Goal: Information Seeking & Learning: Learn about a topic

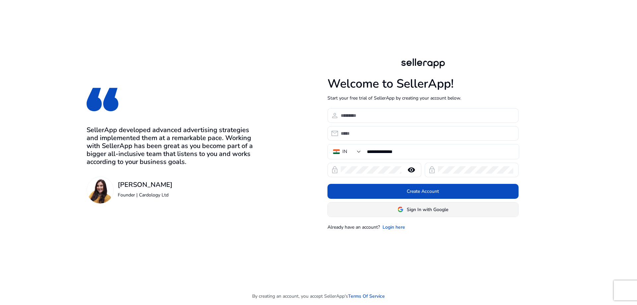
click at [419, 207] on span "Sign In with Google" at bounding box center [427, 209] width 41 height 7
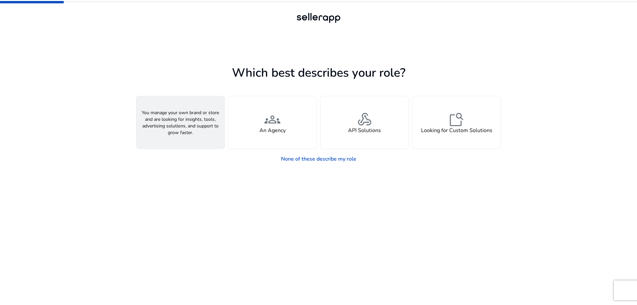
click at [190, 124] on div "person A Seller" at bounding box center [180, 122] width 88 height 52
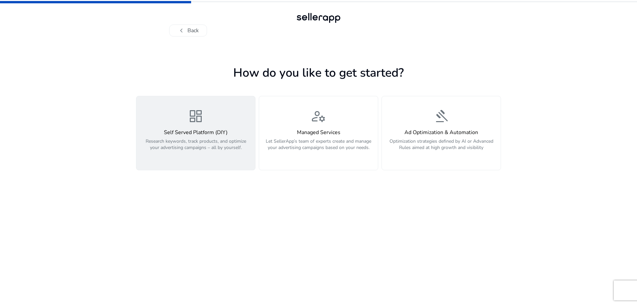
click at [205, 132] on h4 "Self Served Platform (DIY)" at bounding box center [195, 132] width 111 height 6
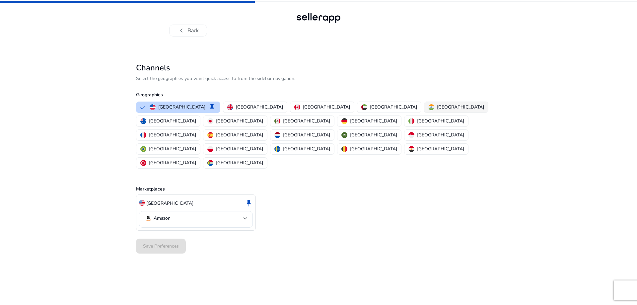
click at [437, 106] on p "[GEOGRAPHIC_DATA]" at bounding box center [460, 106] width 47 height 7
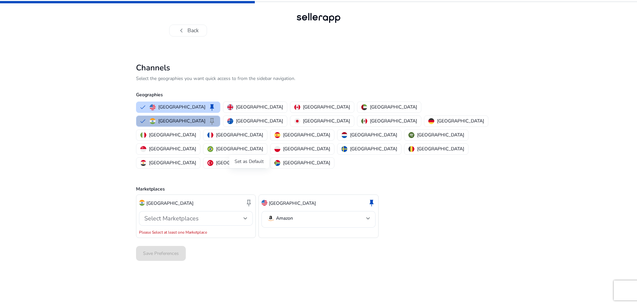
click at [248, 199] on span "keep" at bounding box center [249, 203] width 8 height 8
click at [152, 200] on p "[GEOGRAPHIC_DATA]" at bounding box center [169, 203] width 47 height 7
click at [240, 215] on div "Select Marketplaces" at bounding box center [193, 218] width 99 height 7
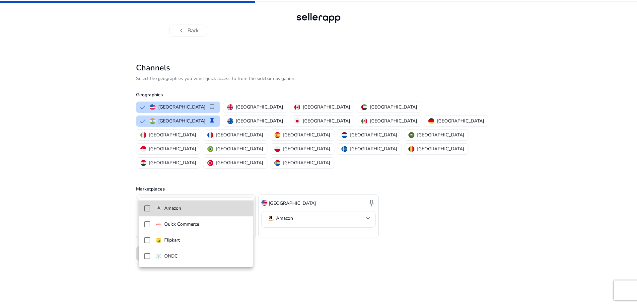
click at [177, 210] on p "Amazon" at bounding box center [172, 208] width 17 height 7
click at [114, 239] on div at bounding box center [318, 152] width 637 height 305
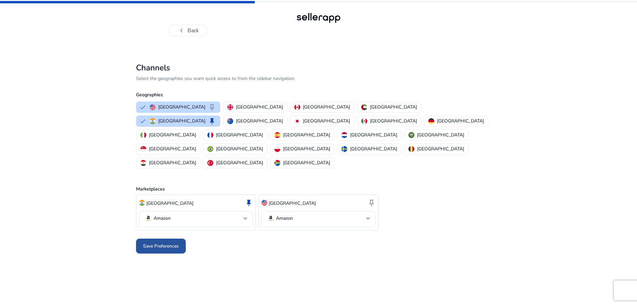
click at [159, 242] on span "Save Preferences" at bounding box center [161, 245] width 36 height 7
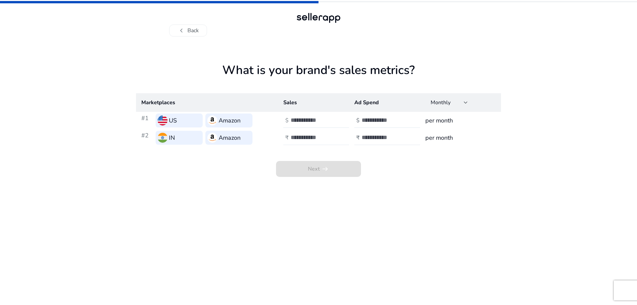
click at [320, 137] on input "number" at bounding box center [312, 137] width 45 height 7
type input "*****"
click at [375, 139] on input "number" at bounding box center [383, 137] width 45 height 7
type input "****"
click at [320, 165] on app-icon "arrow_right_alt" at bounding box center [324, 169] width 9 height 8
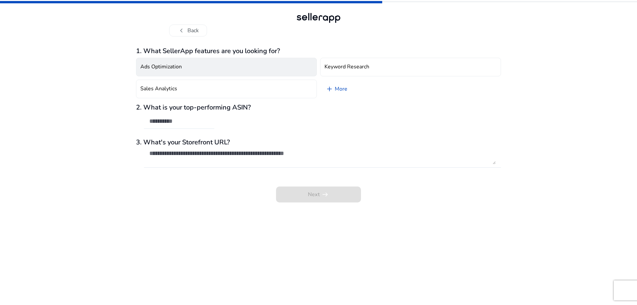
click at [180, 66] on h4 "Ads Optimization" at bounding box center [160, 67] width 41 height 6
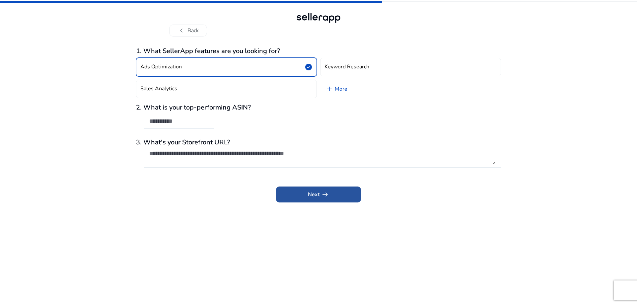
click at [315, 192] on span "Next arrow_right_alt" at bounding box center [318, 194] width 21 height 8
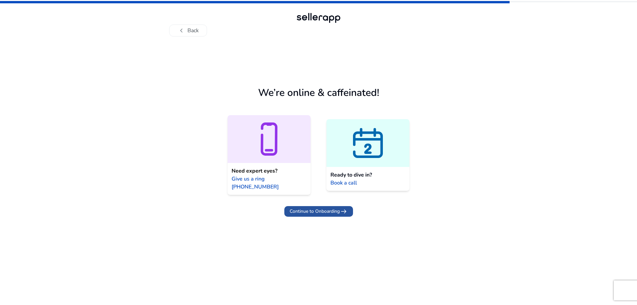
click at [322, 208] on span "Continue to Onboarding" at bounding box center [314, 211] width 50 height 7
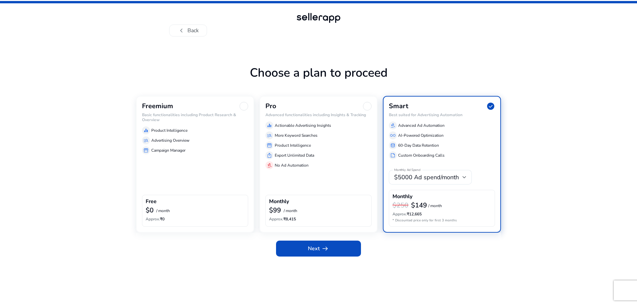
click at [161, 158] on div "Freemium Basic functionalities including Product Research & Overview equalizer …" at bounding box center [195, 164] width 118 height 137
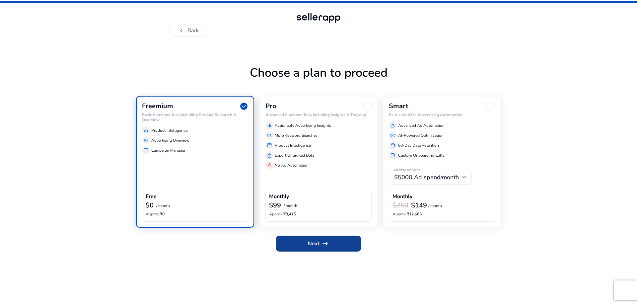
click at [322, 241] on span "arrow_right_alt" at bounding box center [325, 243] width 8 height 8
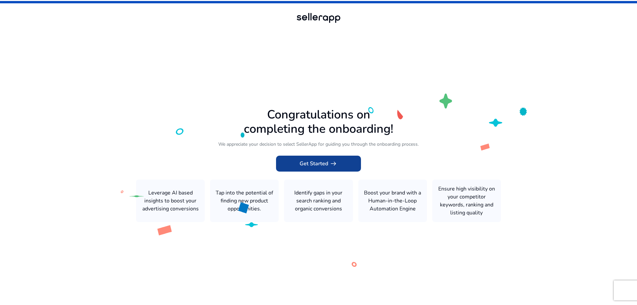
click at [314, 161] on span "Get Started arrow_right_alt" at bounding box center [318, 164] width 38 height 8
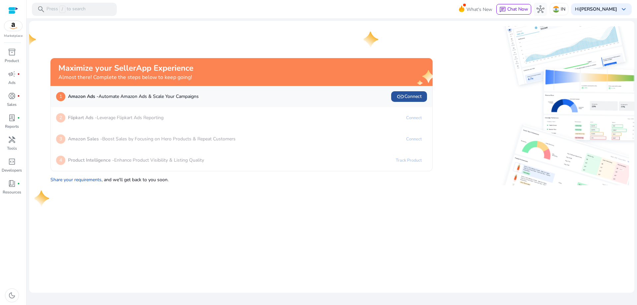
click at [408, 95] on span "link Connect" at bounding box center [408, 97] width 25 height 8
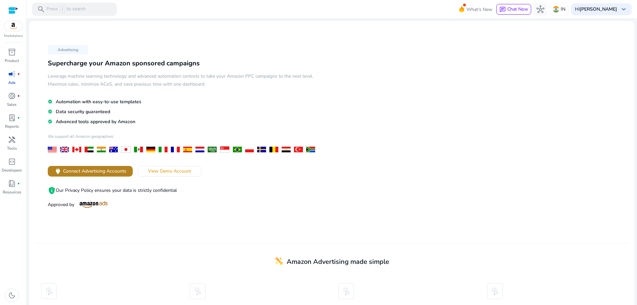
click at [94, 169] on span "Connect Advertising Accounts" at bounding box center [94, 170] width 63 height 7
click at [108, 169] on span "Connect Advertising Accounts" at bounding box center [94, 170] width 63 height 7
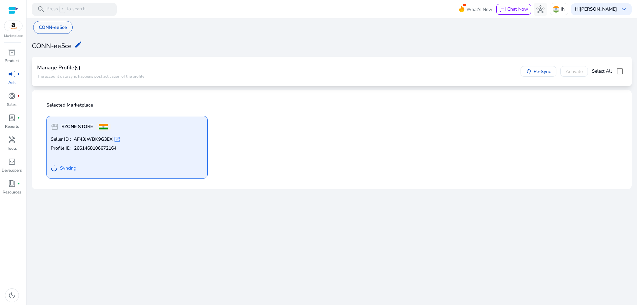
click at [59, 26] on p "CONN-ee5ce" at bounding box center [53, 27] width 28 height 7
click at [78, 42] on mat-icon "edit" at bounding box center [78, 44] width 8 height 8
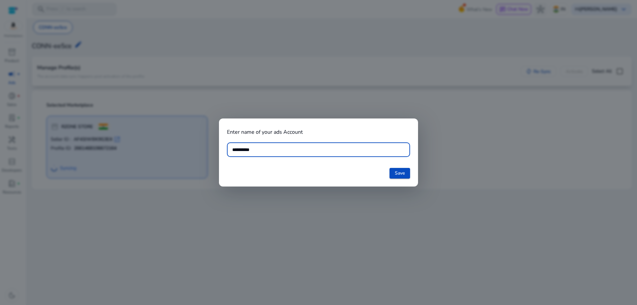
click at [233, 149] on input "**********" at bounding box center [318, 149] width 172 height 7
type input "**********"
click at [404, 171] on span "Save" at bounding box center [400, 172] width 10 height 7
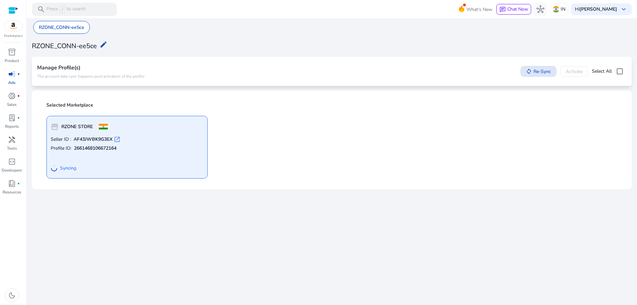
click at [533, 70] on span "Re-Sync" at bounding box center [542, 71] width 18 height 7
click at [626, 8] on span "keyboard_arrow_down" at bounding box center [623, 9] width 8 height 8
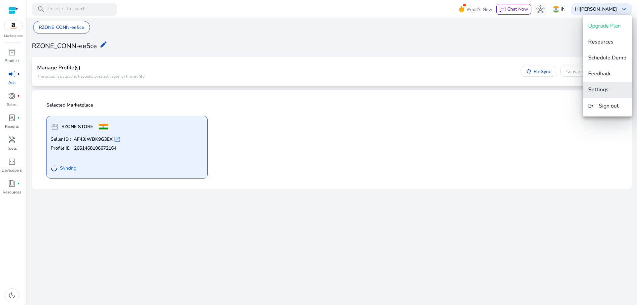
click at [608, 89] on span "Settings" at bounding box center [598, 89] width 20 height 7
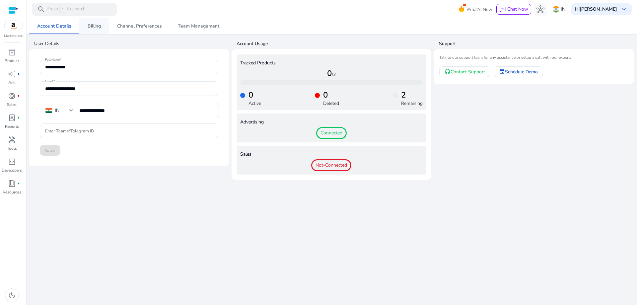
click at [98, 26] on span "Billing" at bounding box center [94, 26] width 13 height 5
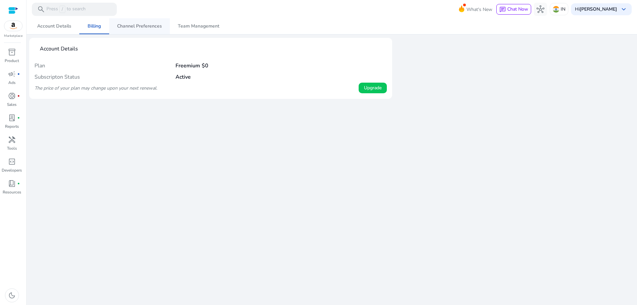
click at [133, 25] on span "Channel Preferences" at bounding box center [139, 26] width 45 height 5
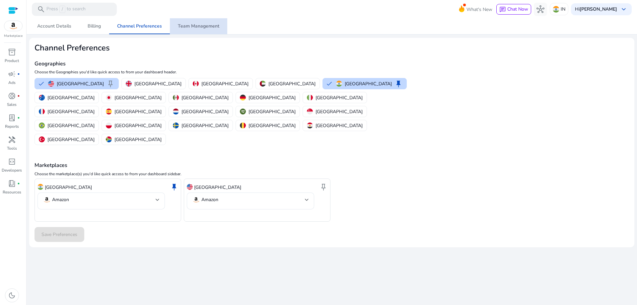
click at [197, 24] on span "Team Management" at bounding box center [198, 26] width 41 height 5
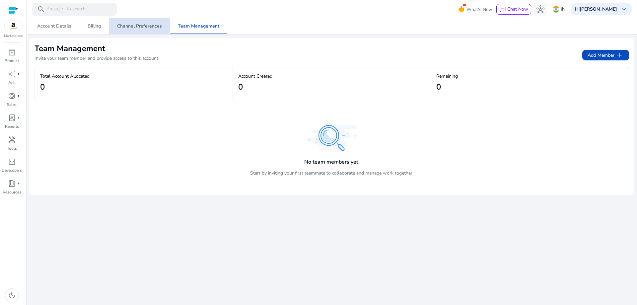
click at [137, 25] on span "Channel Preferences" at bounding box center [139, 26] width 45 height 5
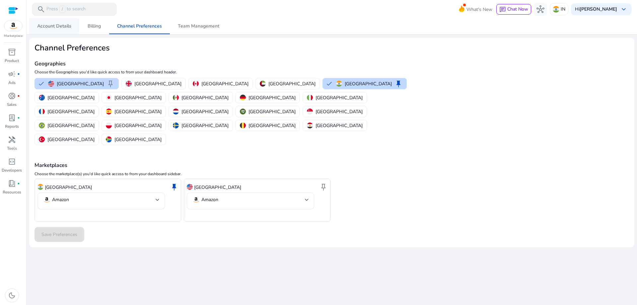
click at [59, 25] on span "Account Details" at bounding box center [54, 26] width 34 height 5
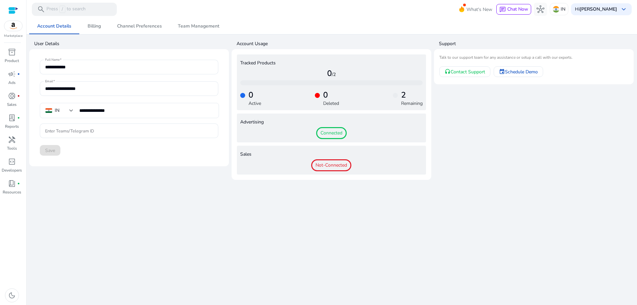
click at [331, 133] on span "Connected" at bounding box center [331, 133] width 31 height 12
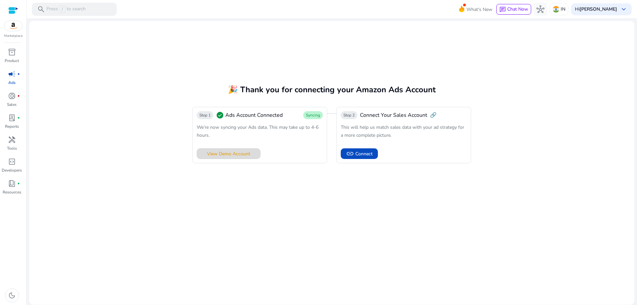
click at [235, 152] on span "View Demo Account" at bounding box center [228, 153] width 43 height 7
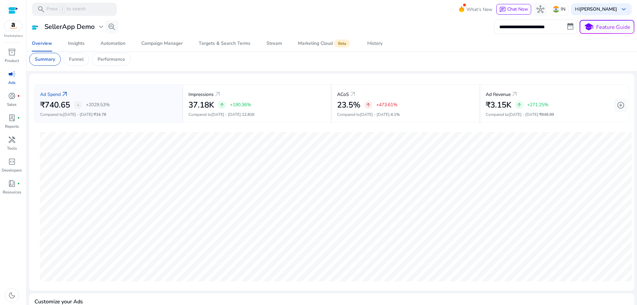
scroll to position [40, 0]
click at [115, 58] on p "Performance" at bounding box center [111, 60] width 28 height 7
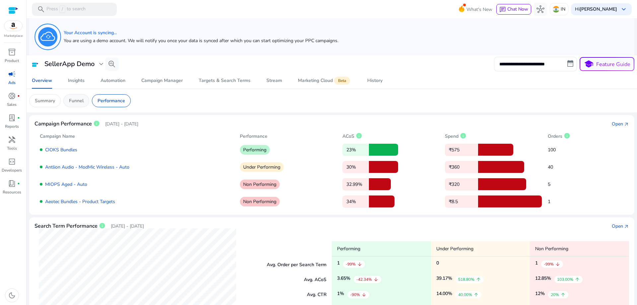
click at [79, 96] on div "Funnel" at bounding box center [76, 100] width 26 height 13
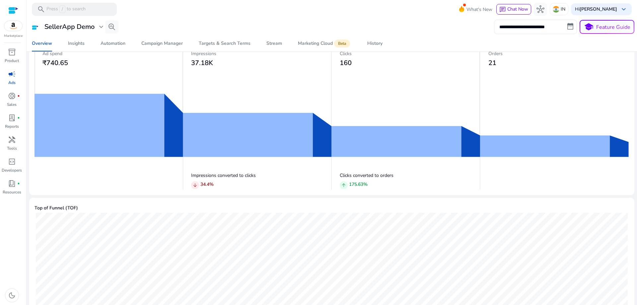
scroll to position [28, 0]
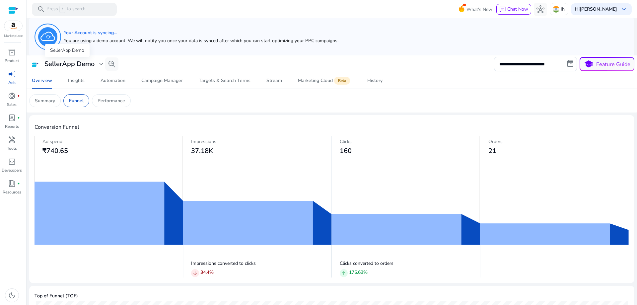
click at [98, 63] on span "expand_more" at bounding box center [101, 64] width 8 height 8
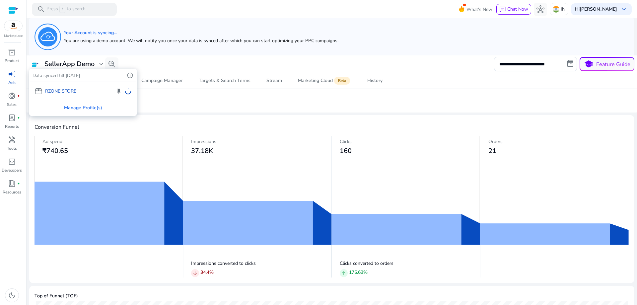
click at [68, 91] on div "storefront RZONE STORE keep" at bounding box center [83, 91] width 106 height 18
click at [76, 106] on div "Manage Profile(s)" at bounding box center [83, 107] width 106 height 15
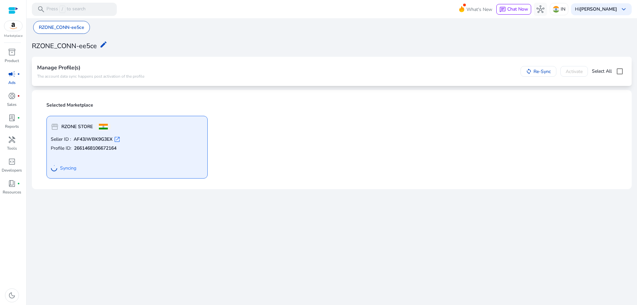
click at [17, 8] on div at bounding box center [13, 11] width 10 height 8
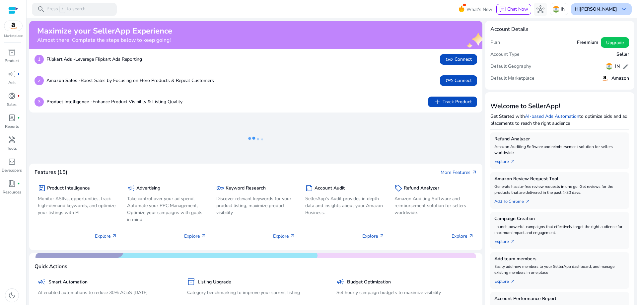
click at [621, 7] on span "keyboard_arrow_down" at bounding box center [623, 9] width 8 height 8
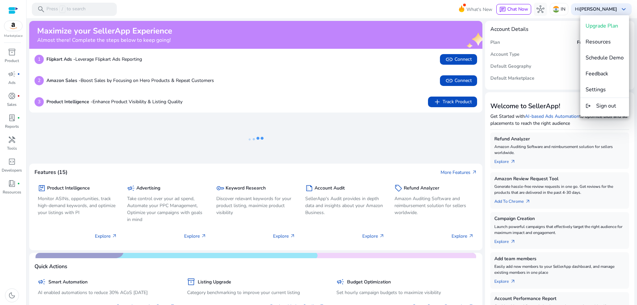
click at [541, 42] on div at bounding box center [318, 152] width 637 height 305
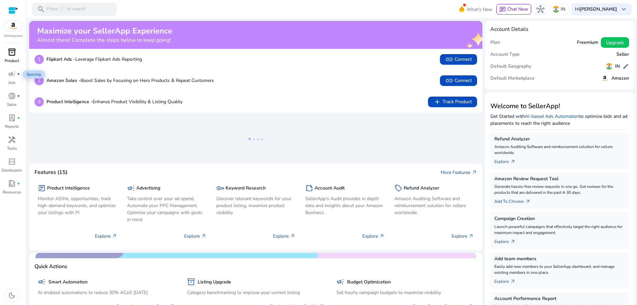
click at [14, 52] on span "inventory_2" at bounding box center [12, 52] width 8 height 8
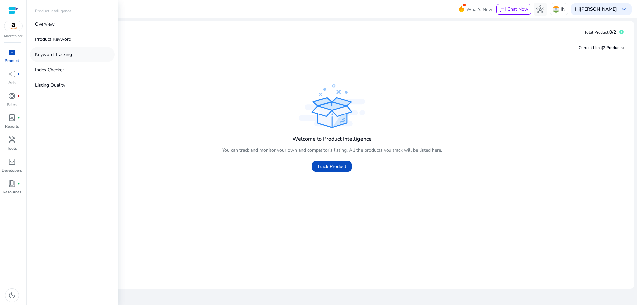
click at [59, 50] on link "Keyword Tracking" at bounding box center [72, 54] width 85 height 15
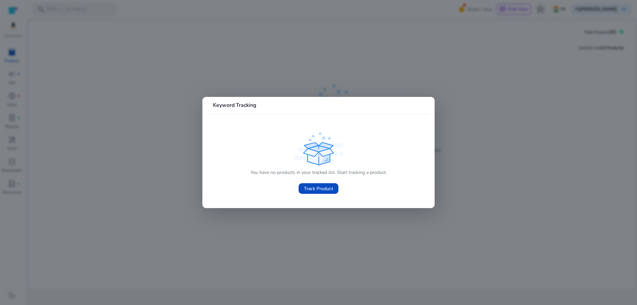
click at [150, 158] on div at bounding box center [318, 152] width 637 height 305
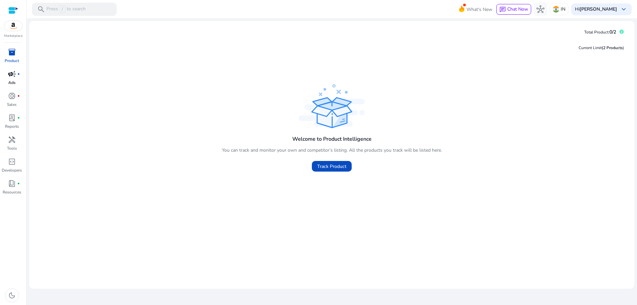
click at [10, 73] on span "campaign" at bounding box center [12, 74] width 8 height 8
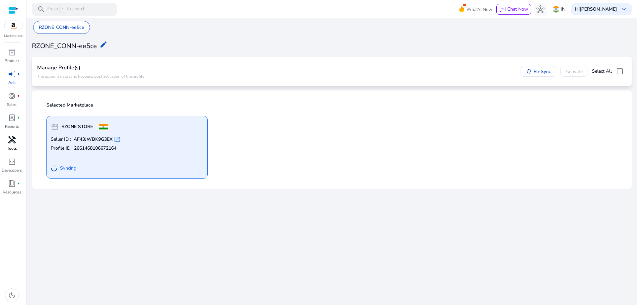
click at [13, 142] on span "handyman" at bounding box center [12, 140] width 8 height 8
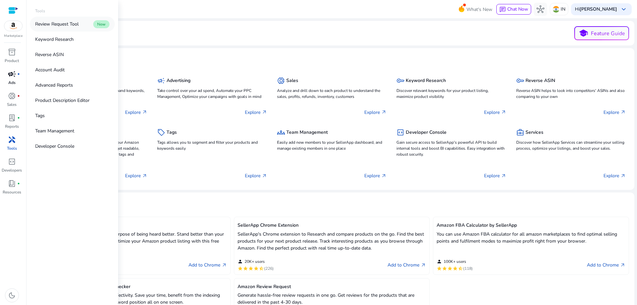
click at [74, 20] on link "Review Request Tool New" at bounding box center [72, 24] width 85 height 15
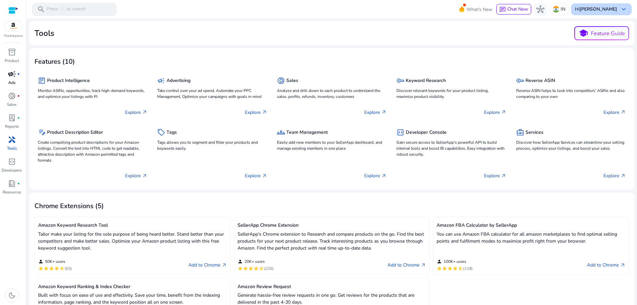
click at [621, 6] on span "keyboard_arrow_down" at bounding box center [623, 9] width 8 height 8
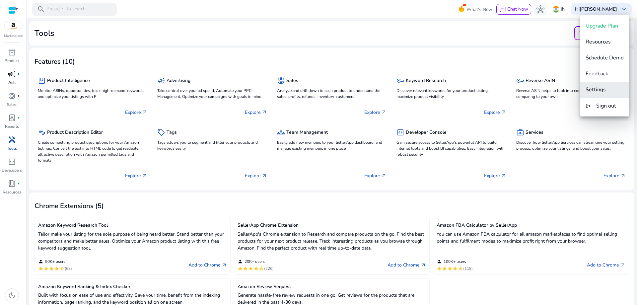
click at [595, 85] on button "Settings" at bounding box center [604, 90] width 49 height 16
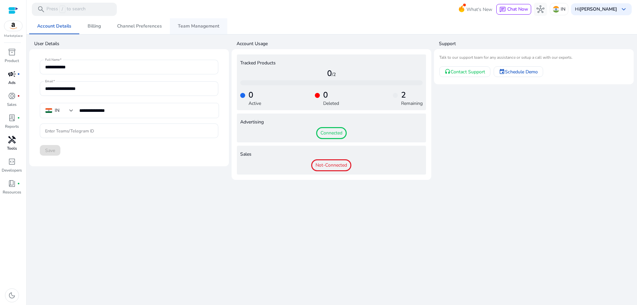
click at [195, 27] on span "Team Management" at bounding box center [198, 26] width 41 height 5
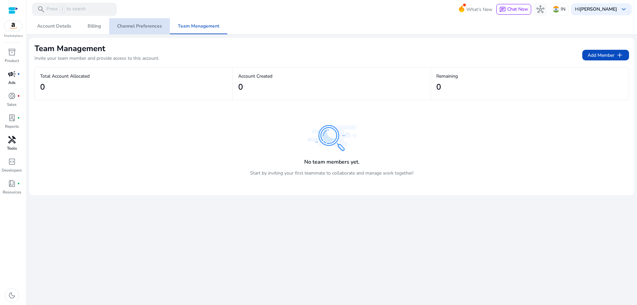
click at [149, 24] on span "Channel Preferences" at bounding box center [139, 26] width 45 height 5
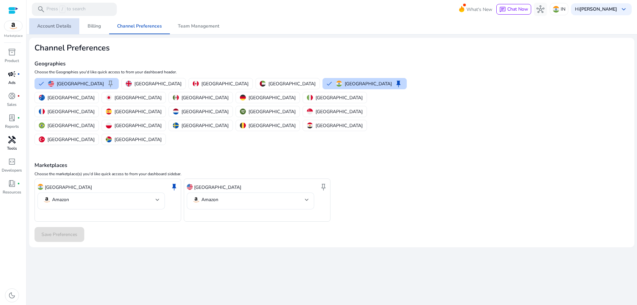
click at [66, 25] on span "Account Details" at bounding box center [54, 26] width 34 height 5
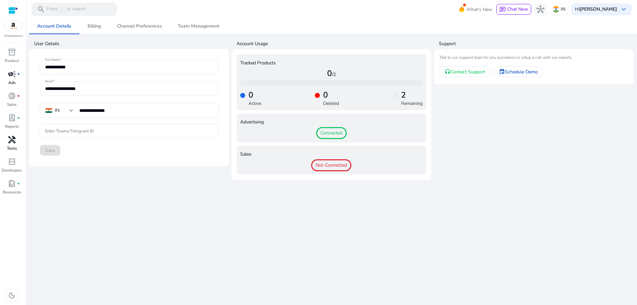
click at [333, 132] on span "Connected" at bounding box center [331, 133] width 31 height 12
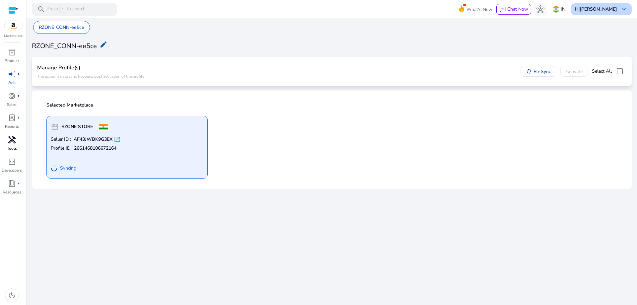
click at [620, 6] on span "keyboard_arrow_down" at bounding box center [623, 9] width 8 height 8
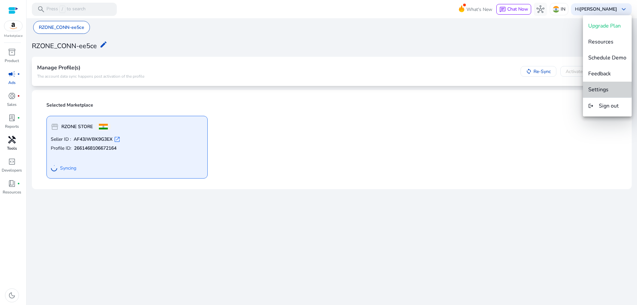
click at [602, 86] on span "Settings" at bounding box center [598, 89] width 20 height 7
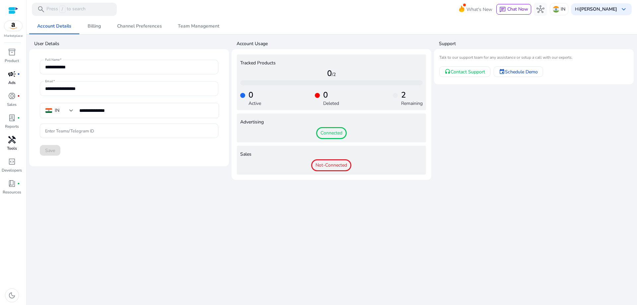
click at [70, 90] on input "**********" at bounding box center [129, 88] width 168 height 7
click at [98, 24] on span "Billing" at bounding box center [94, 26] width 13 height 5
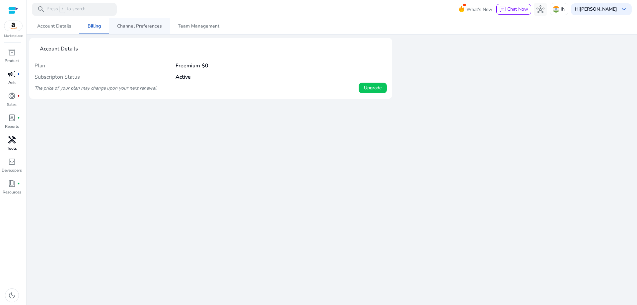
click at [145, 26] on span "Channel Preferences" at bounding box center [139, 26] width 45 height 5
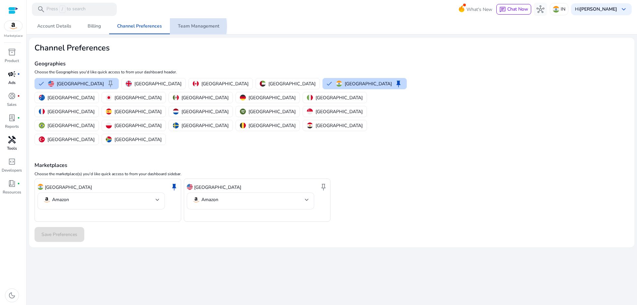
click at [182, 26] on span "Team Management" at bounding box center [198, 26] width 41 height 5
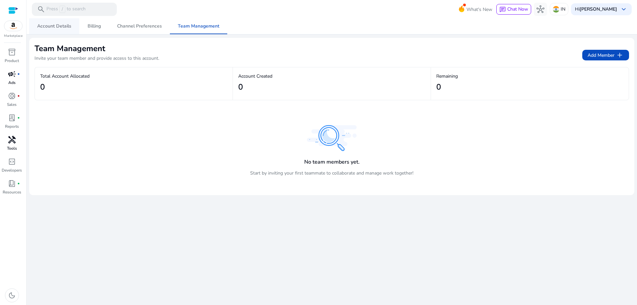
click at [51, 27] on span "Account Details" at bounding box center [54, 26] width 34 height 5
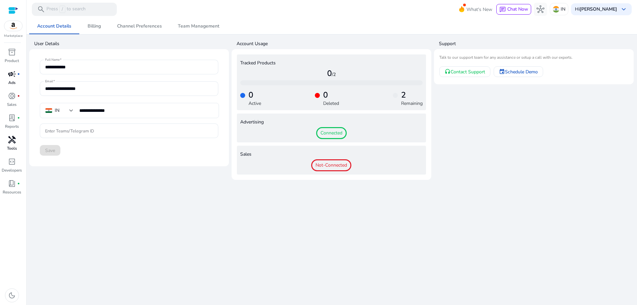
click at [11, 27] on img at bounding box center [13, 26] width 18 height 10
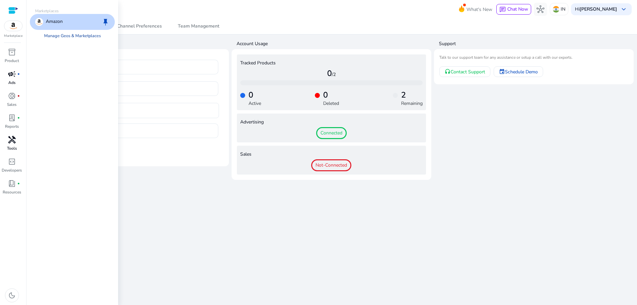
click at [80, 33] on link "Manage Geos & Marketplaces" at bounding box center [72, 36] width 67 height 12
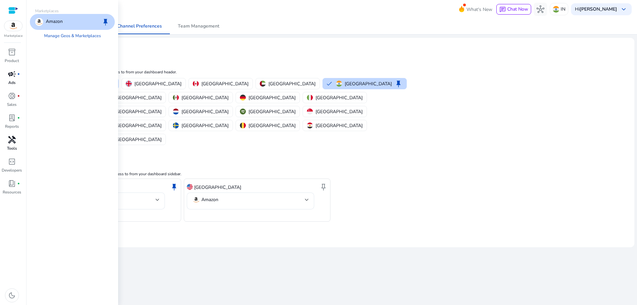
click at [89, 22] on div "Amazon keep" at bounding box center [72, 22] width 85 height 16
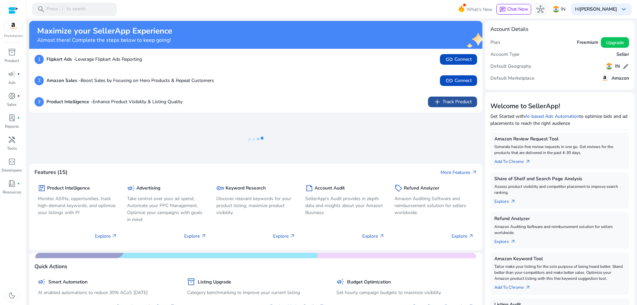
click at [452, 98] on span "add Track Product" at bounding box center [452, 102] width 38 height 8
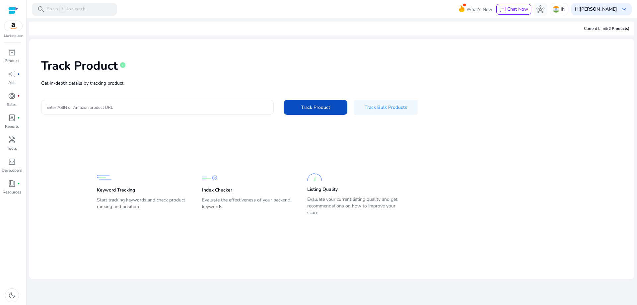
click at [85, 104] on input "Enter ASIN or Amazon product URL" at bounding box center [157, 106] width 222 height 7
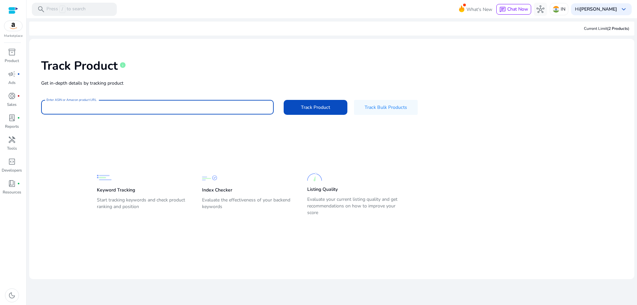
paste input "**********"
type input "**********"
drag, startPoint x: 87, startPoint y: 105, endPoint x: 37, endPoint y: 108, distance: 49.8
click at [37, 108] on div "**********" at bounding box center [331, 86] width 594 height 84
click at [136, 106] on input "Enter ASIN or Amazon product URL" at bounding box center [157, 106] width 222 height 7
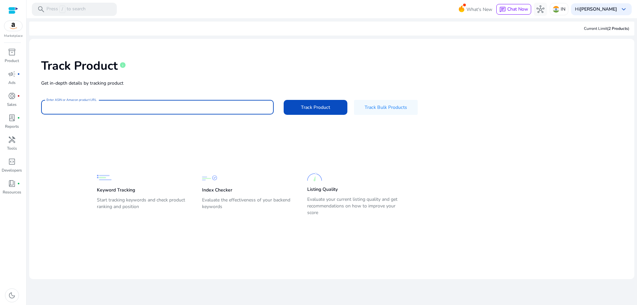
paste input "**********"
type input "**********"
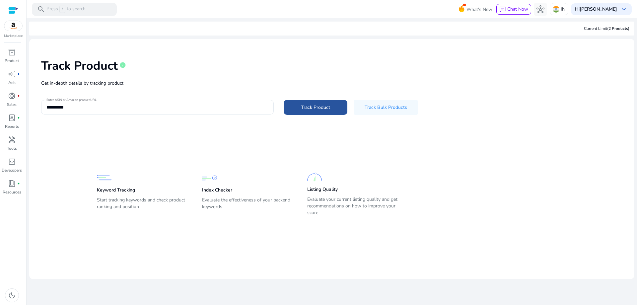
click at [321, 107] on span "Track Product" at bounding box center [315, 107] width 29 height 7
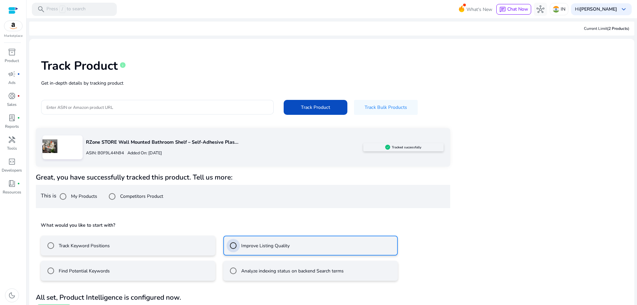
scroll to position [15, 0]
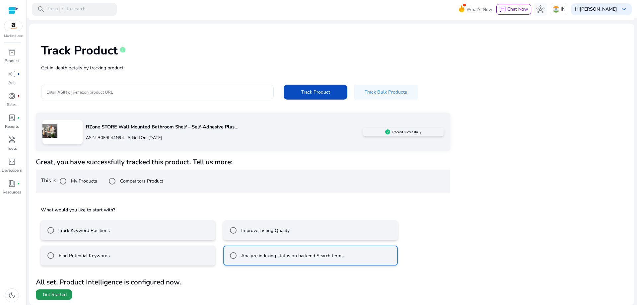
click at [54, 289] on span at bounding box center [54, 295] width 36 height 16
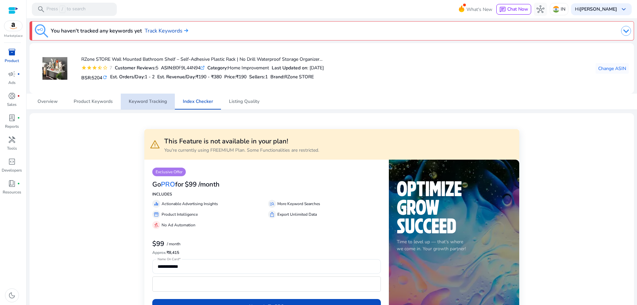
click at [145, 102] on span "Keyword Tracking" at bounding box center [148, 101] width 38 height 5
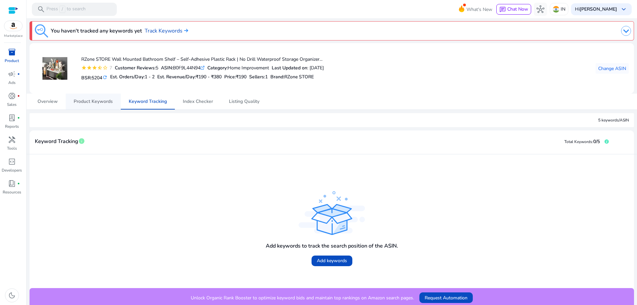
click at [95, 104] on span "Product Keywords" at bounding box center [93, 101] width 39 height 5
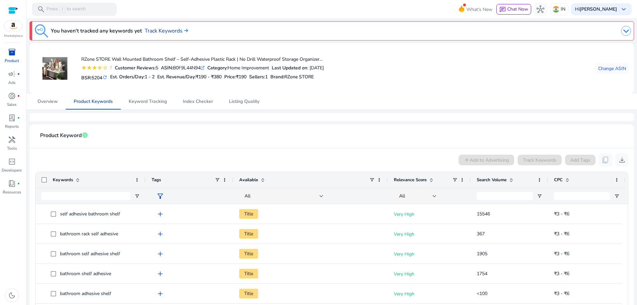
click at [169, 30] on link "Track Keywords" at bounding box center [166, 31] width 43 height 8
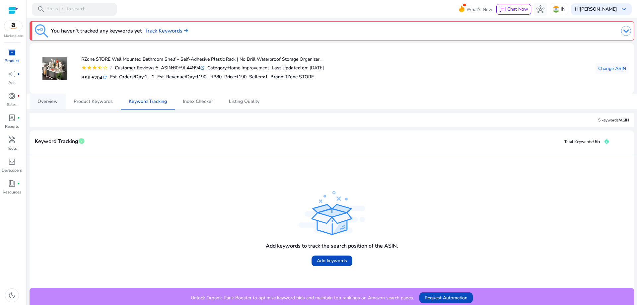
click at [48, 101] on span "Overview" at bounding box center [47, 101] width 20 height 5
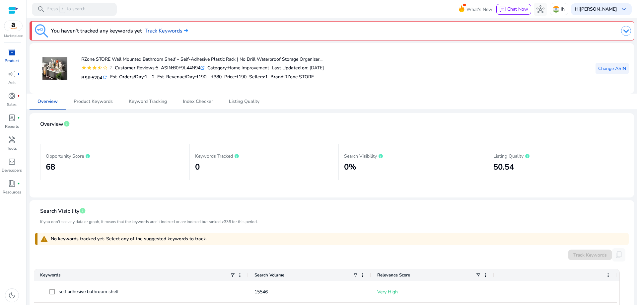
click at [611, 69] on span "Change ASIN" at bounding box center [612, 68] width 28 height 7
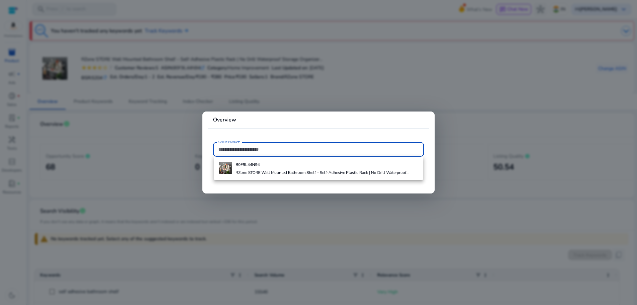
click at [246, 146] on input "Select Product*" at bounding box center [318, 149] width 200 height 7
click at [467, 98] on div at bounding box center [318, 152] width 637 height 305
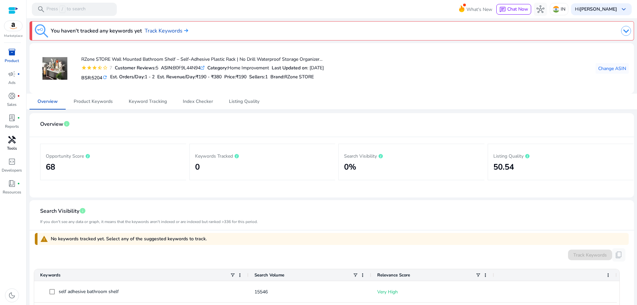
click at [15, 142] on span "handyman" at bounding box center [12, 140] width 8 height 8
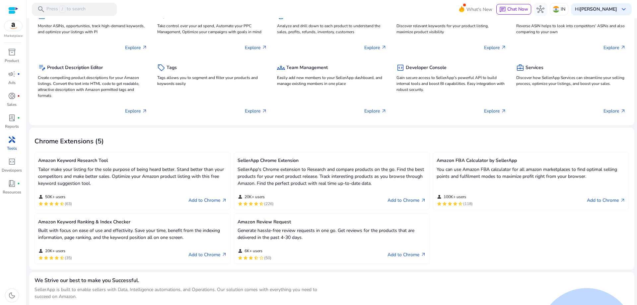
scroll to position [101, 0]
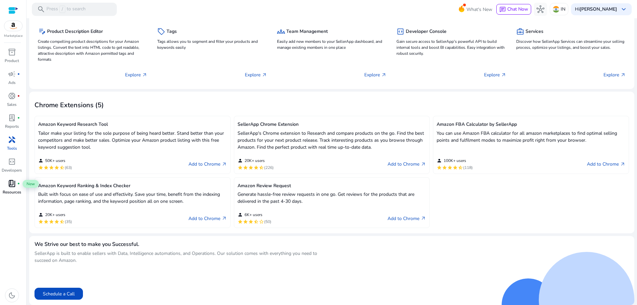
click at [12, 186] on span "book_4" at bounding box center [12, 183] width 8 height 8
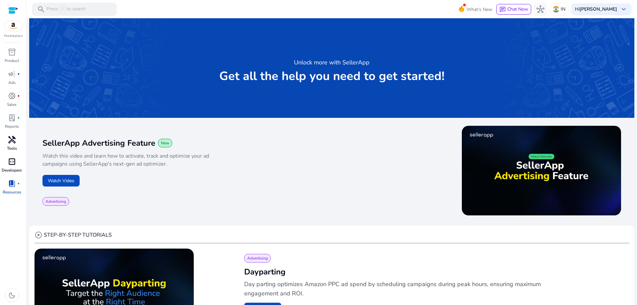
click at [13, 158] on span "code_blocks" at bounding box center [12, 162] width 8 height 8
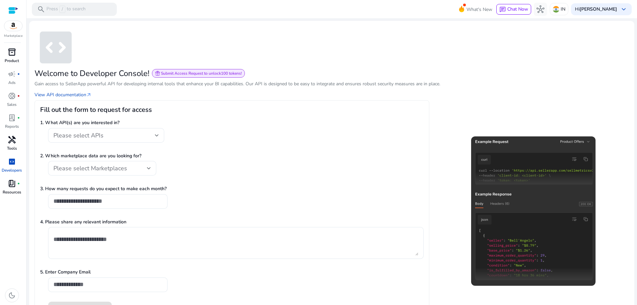
click at [12, 52] on span "inventory_2" at bounding box center [12, 52] width 8 height 8
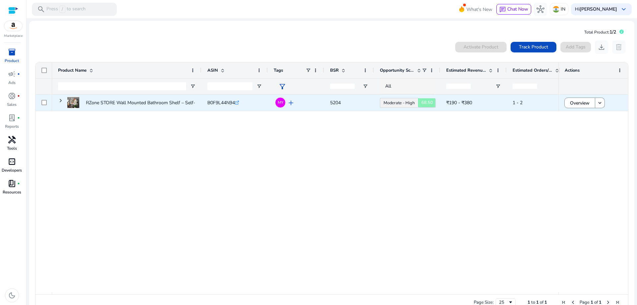
click at [409, 154] on icon at bounding box center [391, 170] width 33 height 33
click at [600, 100] on mat-icon "keyboard_arrow_down" at bounding box center [600, 103] width 6 height 6
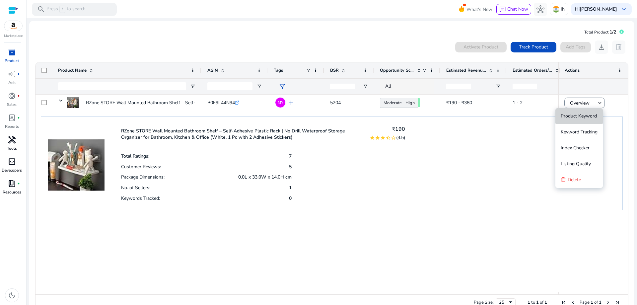
click at [586, 115] on span "Product Keyword" at bounding box center [578, 116] width 36 height 6
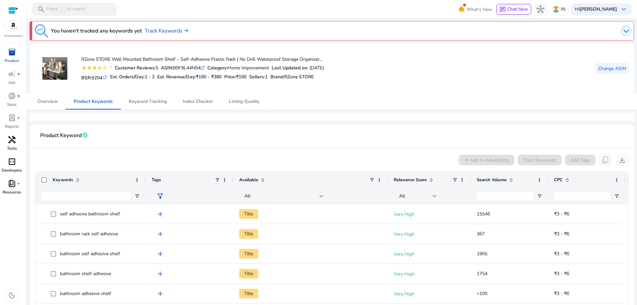
click at [613, 67] on span "Change ASIN" at bounding box center [612, 68] width 28 height 7
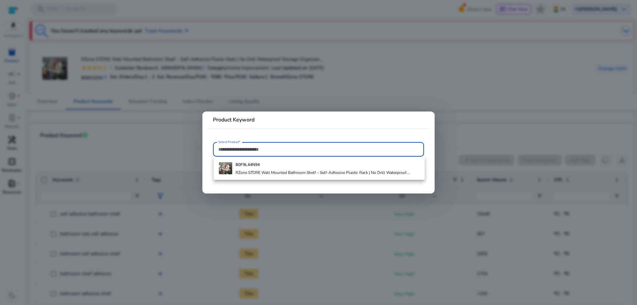
click at [427, 86] on div at bounding box center [318, 152] width 637 height 305
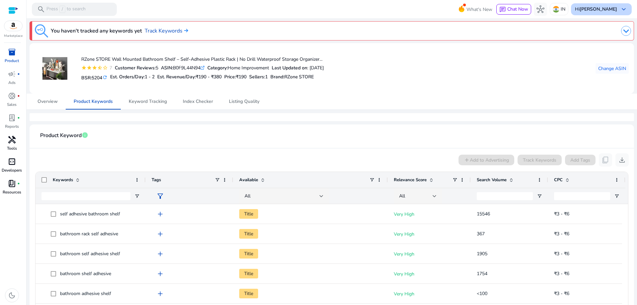
click at [622, 9] on span "keyboard_arrow_down" at bounding box center [623, 9] width 8 height 8
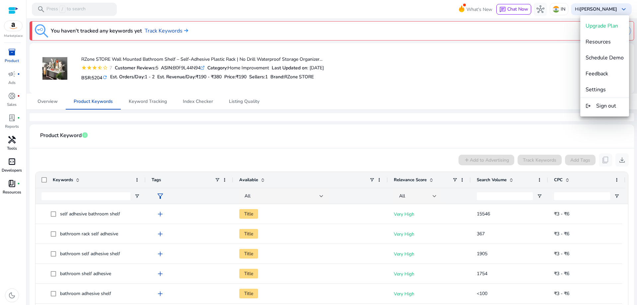
click at [524, 9] on div at bounding box center [318, 152] width 637 height 305
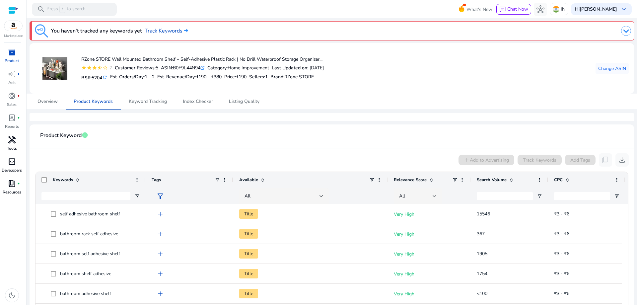
click at [524, 9] on span "Chat Now" at bounding box center [517, 9] width 21 height 6
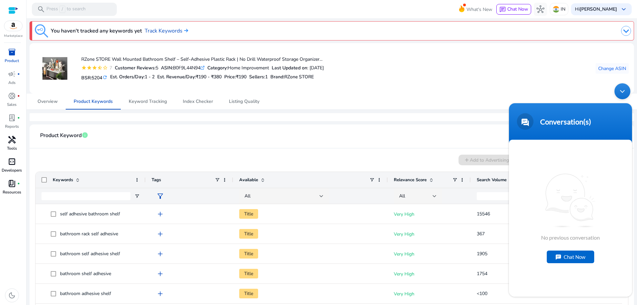
click at [581, 255] on div "Chat Now" at bounding box center [570, 256] width 47 height 13
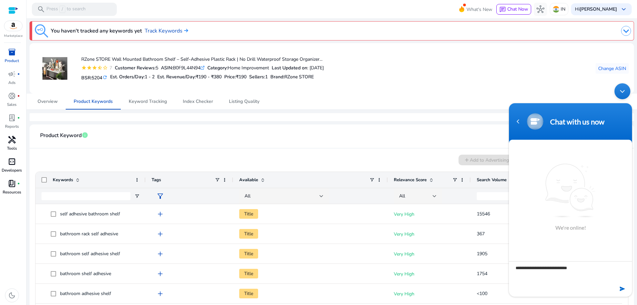
type textarea "**********"
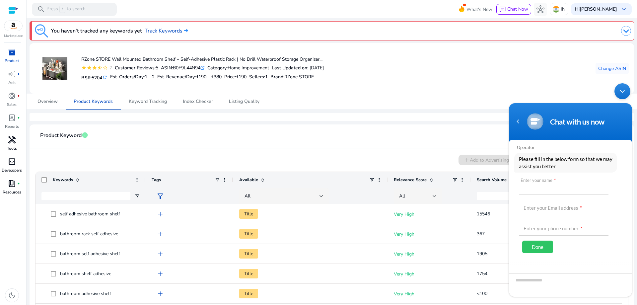
click at [535, 188] on input "text" at bounding box center [564, 186] width 90 height 16
type input "******"
type input "**********"
click at [535, 205] on input "text" at bounding box center [564, 207] width 90 height 16
click at [544, 247] on div "Done" at bounding box center [537, 246] width 31 height 13
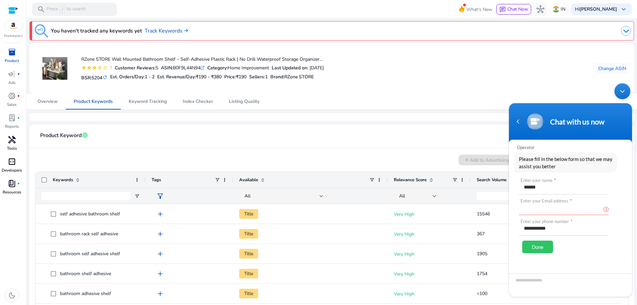
click at [548, 204] on div "Enter your Email address *" at bounding box center [564, 207] width 90 height 16
type input "**********"
click at [540, 249] on div "Done" at bounding box center [537, 246] width 31 height 13
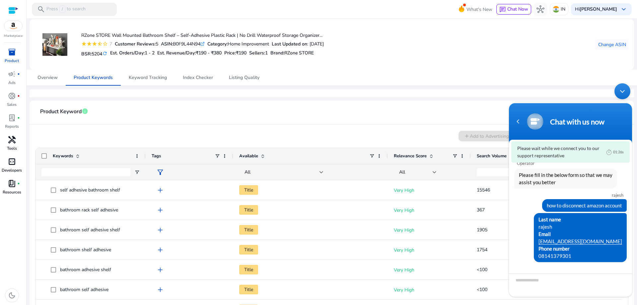
scroll to position [27, 0]
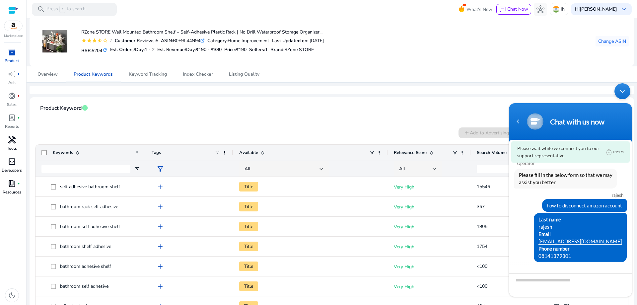
drag, startPoint x: 630, startPoint y: 216, endPoint x: 630, endPoint y: 221, distance: 5.0
click at [630, 221] on div "rajesh how to disconnect amazon account Operator Please fill in the below form …" at bounding box center [570, 202] width 123 height 123
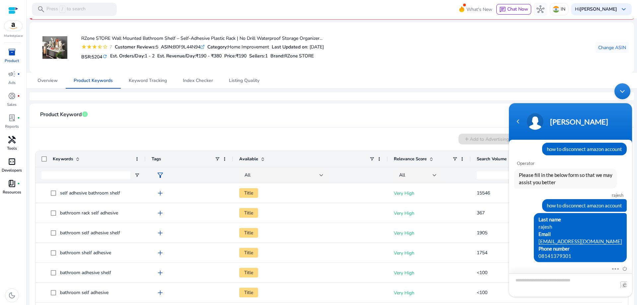
scroll to position [0, 0]
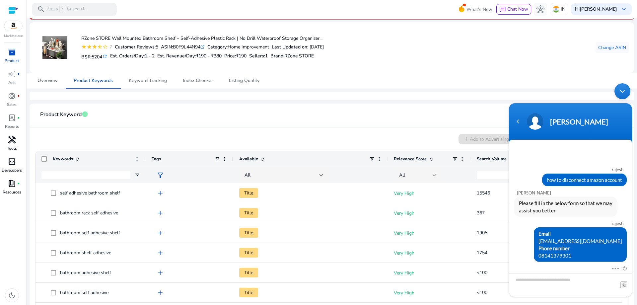
drag, startPoint x: 632, startPoint y: 187, endPoint x: 632, endPoint y: 199, distance: 11.9
click at [632, 199] on body "Andy rajesh how to disconnect amazon account Andy Please fill in the below form…" at bounding box center [570, 190] width 130 height 220
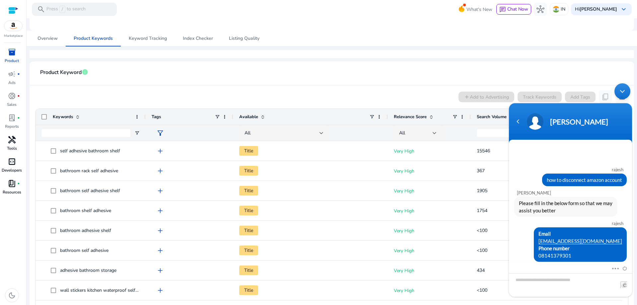
scroll to position [66, 0]
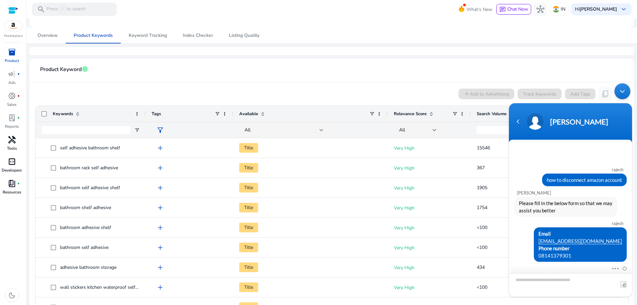
click at [572, 285] on textarea "Type your message and hit 'Enter'" at bounding box center [570, 285] width 123 height 24
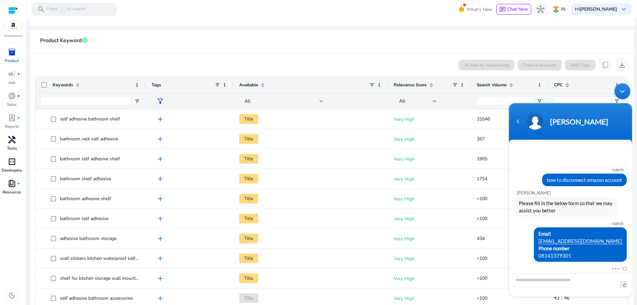
scroll to position [96, 0]
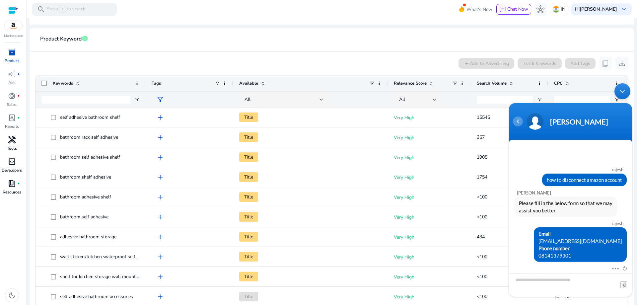
click at [519, 121] on div "Navigation go back" at bounding box center [518, 121] width 10 height 10
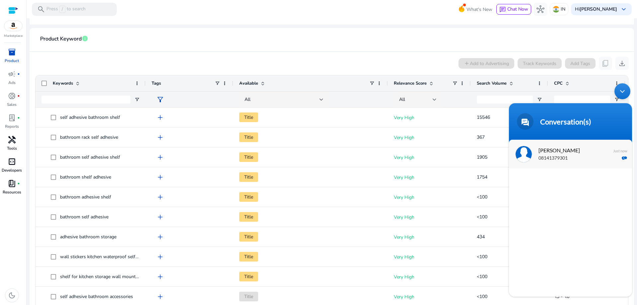
click at [564, 151] on span "[PERSON_NAME]" at bounding box center [569, 150] width 63 height 9
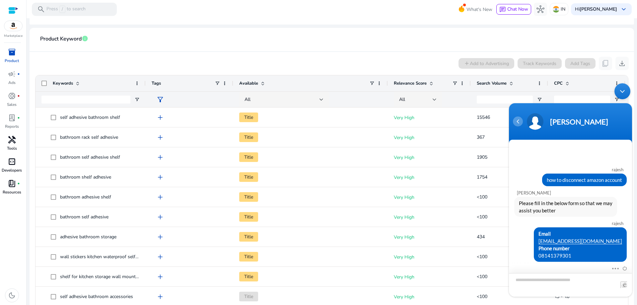
click at [518, 120] on div "Navigation go back" at bounding box center [518, 121] width 10 height 10
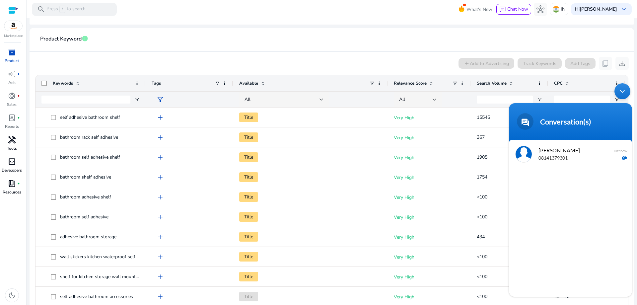
click at [625, 89] on div "Minimize live chat window" at bounding box center [622, 91] width 16 height 16
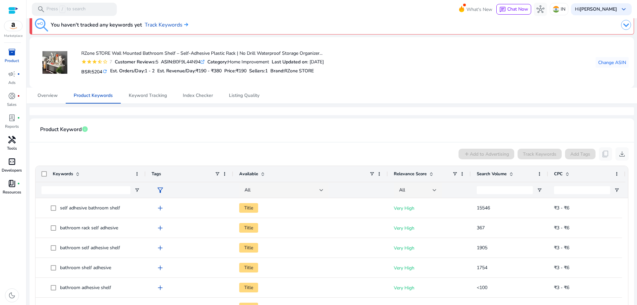
scroll to position [0, 0]
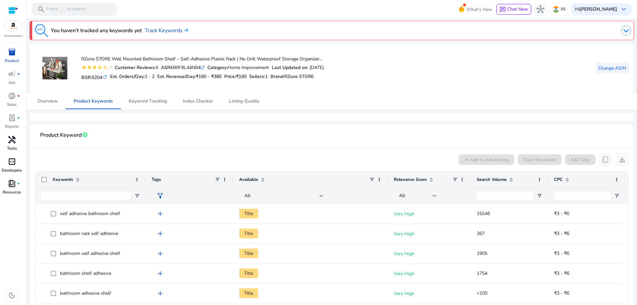
click at [611, 67] on span "Change ASIN" at bounding box center [612, 68] width 28 height 7
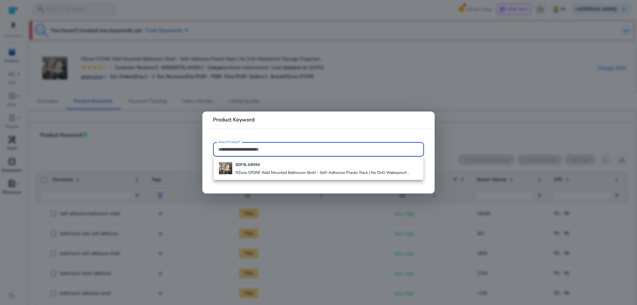
click at [246, 149] on input "Select Product*" at bounding box center [318, 149] width 200 height 7
type input "**********"
click at [259, 147] on input "**********" at bounding box center [318, 149] width 200 height 7
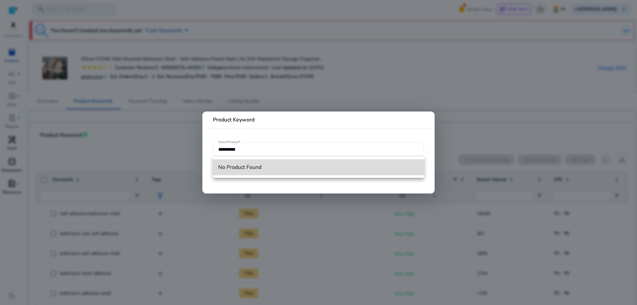
click at [255, 164] on span "No Product Found" at bounding box center [318, 166] width 200 height 7
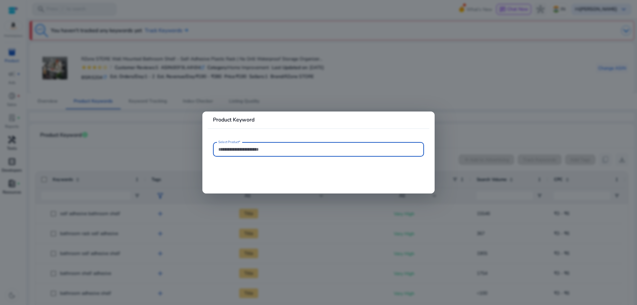
click at [262, 151] on input "Select Product*" at bounding box center [318, 149] width 200 height 7
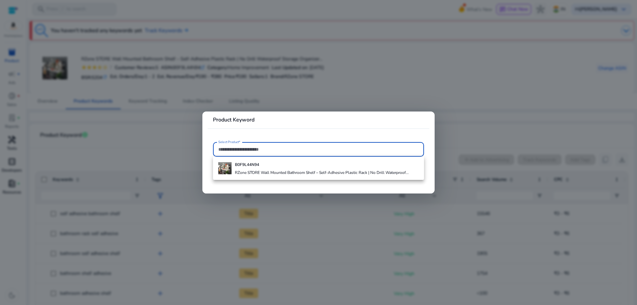
click at [252, 149] on input "Select Product*" at bounding box center [318, 149] width 200 height 7
click at [396, 86] on div at bounding box center [318, 152] width 637 height 305
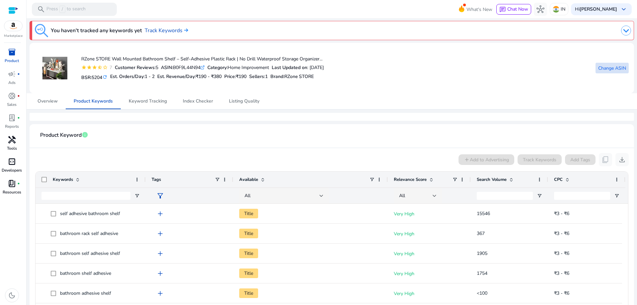
click at [619, 68] on span "Change ASIN" at bounding box center [612, 68] width 28 height 7
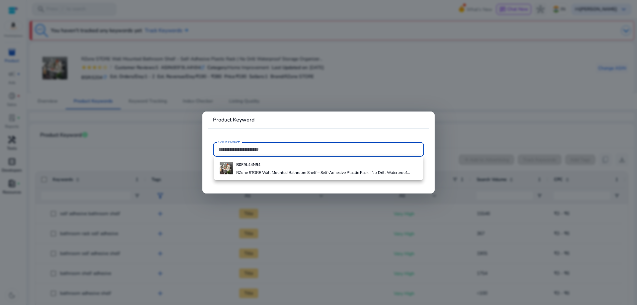
paste input "**********"
type input "**********"
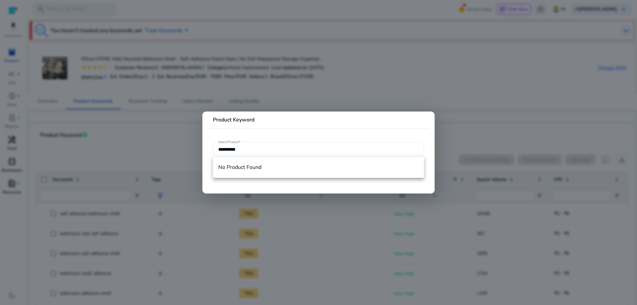
click at [302, 106] on div at bounding box center [318, 152] width 637 height 305
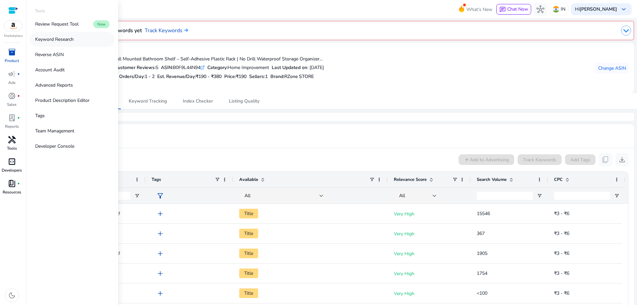
click at [63, 35] on link "Keyword Research" at bounding box center [72, 39] width 85 height 15
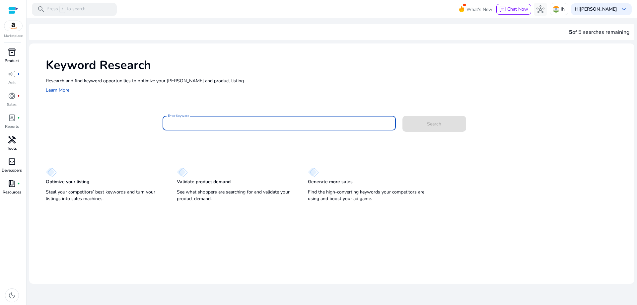
click at [191, 123] on input "Enter Keyword" at bounding box center [279, 122] width 223 height 7
click at [486, 92] on div "Research and find keyword opportunities to optimize your ad campaigns and produ…" at bounding box center [337, 85] width 582 height 17
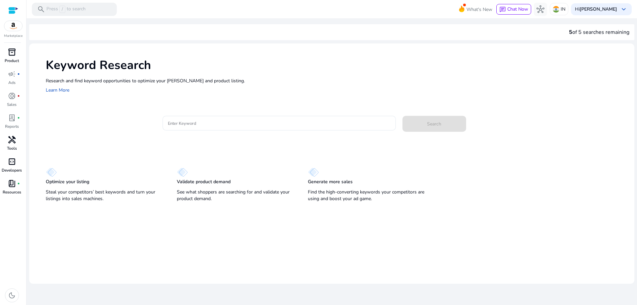
click at [15, 55] on span "inventory_2" at bounding box center [12, 52] width 8 height 8
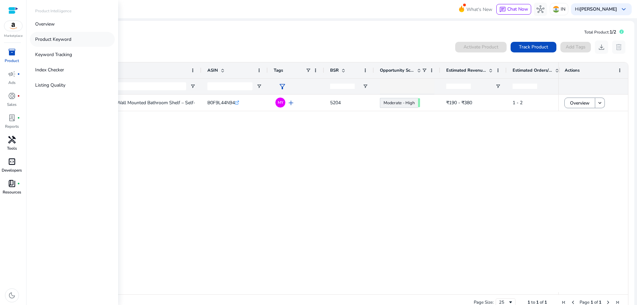
click at [60, 37] on p "Product Keyword" at bounding box center [53, 39] width 36 height 7
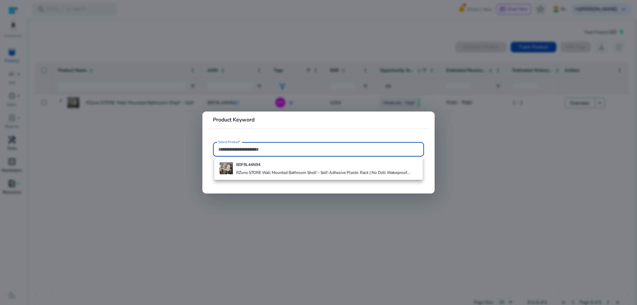
click at [251, 146] on input "Select Product*" at bounding box center [318, 149] width 200 height 7
click at [258, 173] on h4 "RZone STORE Wall Mounted Bathroom Shelf – Self-Adhesive Plastic Rack | No Drill…" at bounding box center [323, 172] width 174 height 5
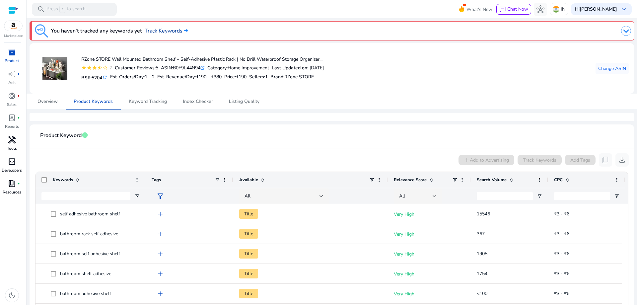
click at [172, 29] on link "Track Keywords" at bounding box center [166, 31] width 43 height 8
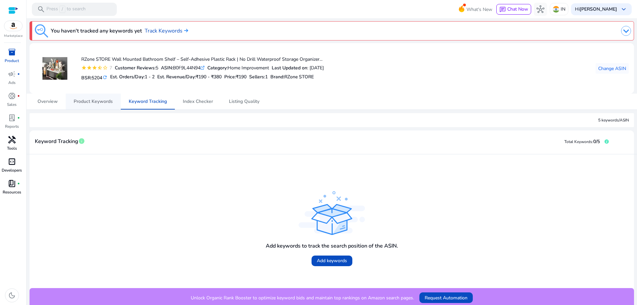
click at [78, 102] on span "Product Keywords" at bounding box center [93, 101] width 39 height 5
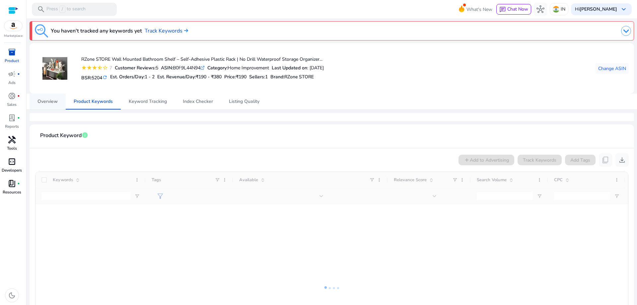
click at [50, 99] on span "Overview" at bounding box center [47, 101] width 20 height 5
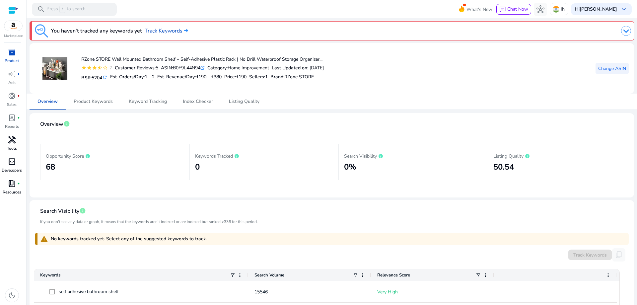
click at [617, 66] on span "Change ASIN" at bounding box center [612, 68] width 28 height 7
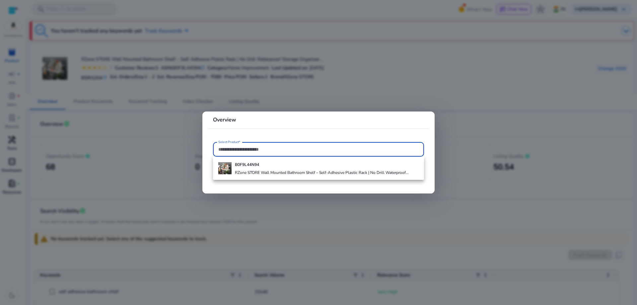
click at [280, 146] on input "Select Product*" at bounding box center [318, 149] width 200 height 7
paste input "**********"
click at [268, 149] on input "**********" at bounding box center [318, 149] width 200 height 7
type input "**********"
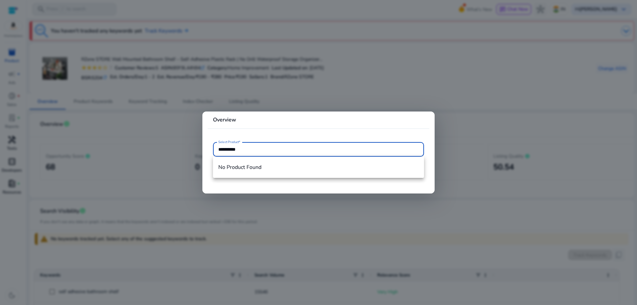
click at [456, 93] on div at bounding box center [318, 152] width 637 height 305
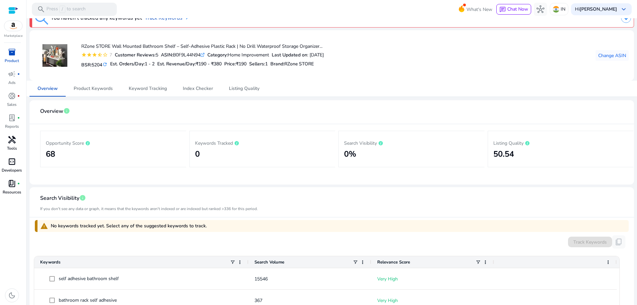
scroll to position [8, 0]
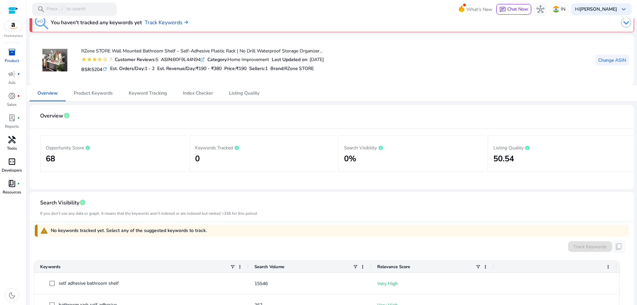
click at [622, 57] on span "Change ASIN" at bounding box center [612, 60] width 28 height 7
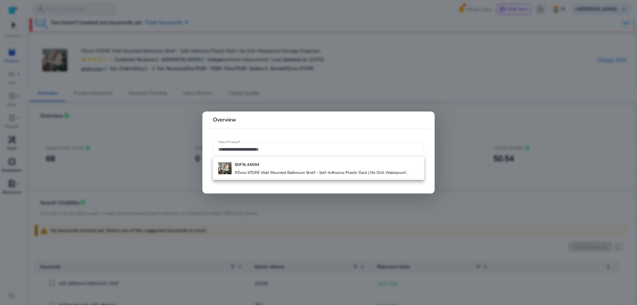
click at [483, 78] on div at bounding box center [318, 152] width 637 height 305
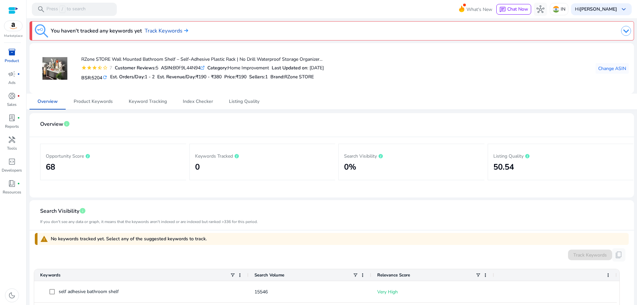
scroll to position [8, 0]
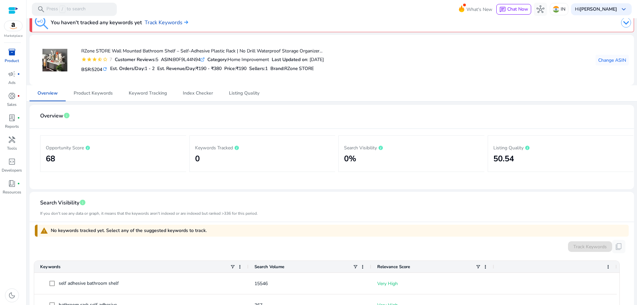
click at [621, 23] on img at bounding box center [626, 23] width 10 height 10
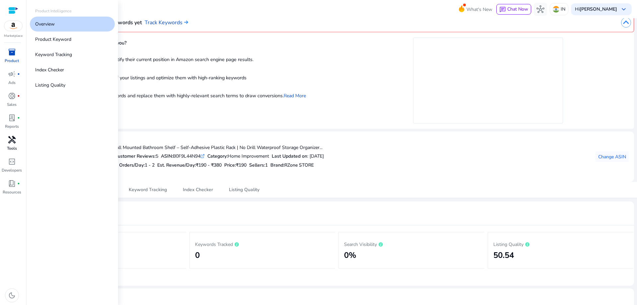
click at [12, 142] on span "handyman" at bounding box center [12, 140] width 8 height 8
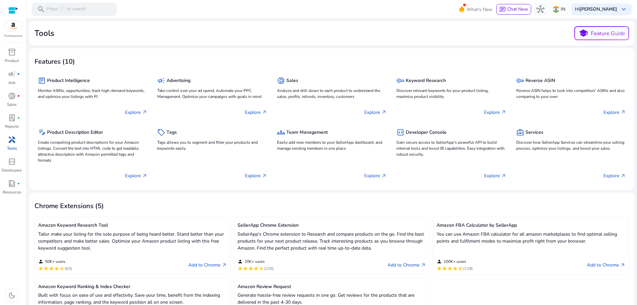
click at [10, 12] on div at bounding box center [13, 11] width 10 height 8
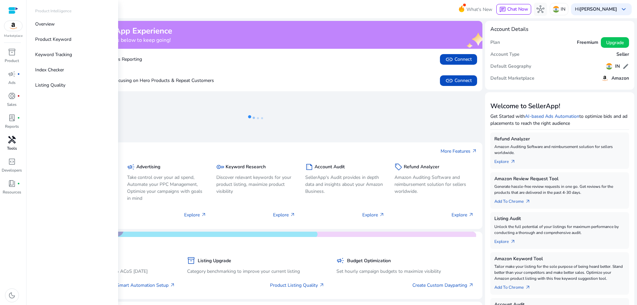
click at [16, 9] on div at bounding box center [13, 11] width 10 height 8
click at [16, 26] on img at bounding box center [13, 26] width 18 height 10
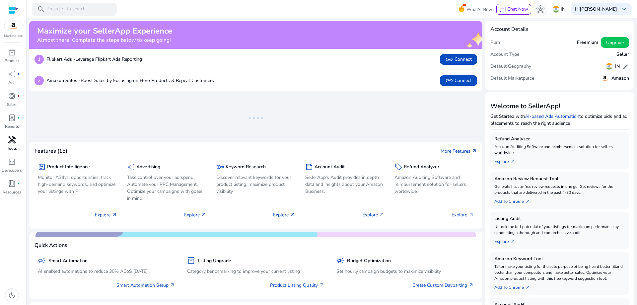
click at [10, 139] on span "handyman" at bounding box center [12, 140] width 8 height 8
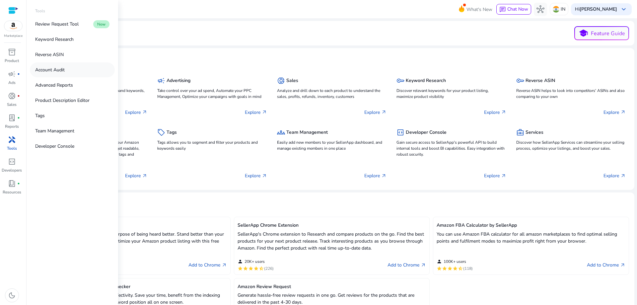
click at [55, 70] on p "Account Audit" at bounding box center [50, 69] width 30 height 7
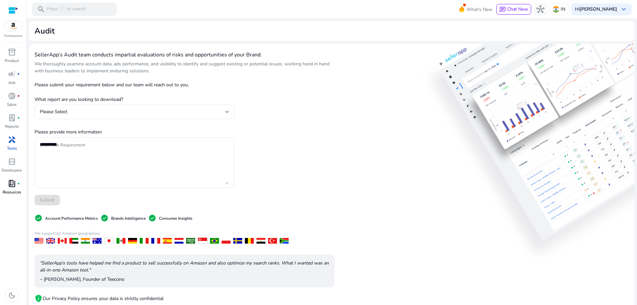
click at [10, 189] on link "book_4 fiber_manual_record Resources" at bounding box center [12, 189] width 24 height 22
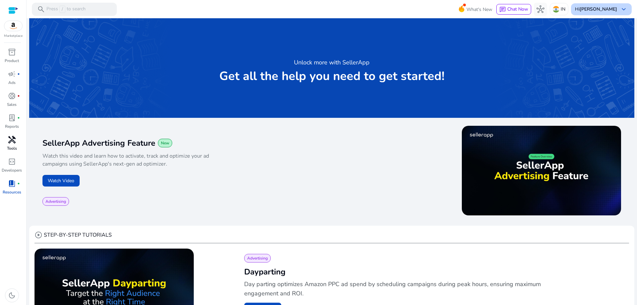
click at [622, 5] on span "keyboard_arrow_down" at bounding box center [623, 9] width 8 height 8
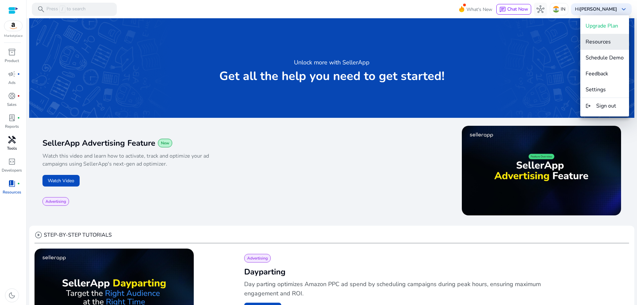
click at [604, 39] on span "Resources" at bounding box center [597, 41] width 25 height 7
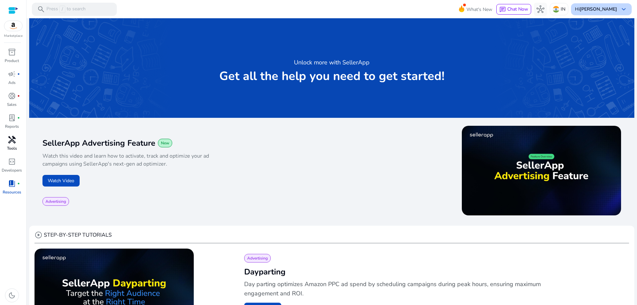
click at [624, 8] on span "keyboard_arrow_down" at bounding box center [623, 9] width 8 height 8
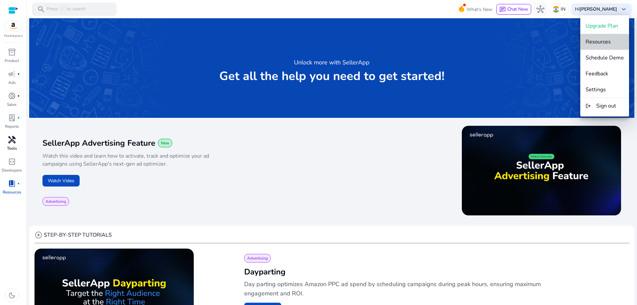
click at [603, 41] on span "Resources" at bounding box center [597, 41] width 25 height 7
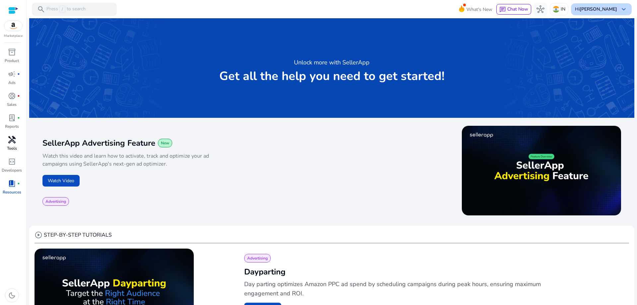
click at [619, 12] on span "keyboard_arrow_down" at bounding box center [623, 9] width 8 height 8
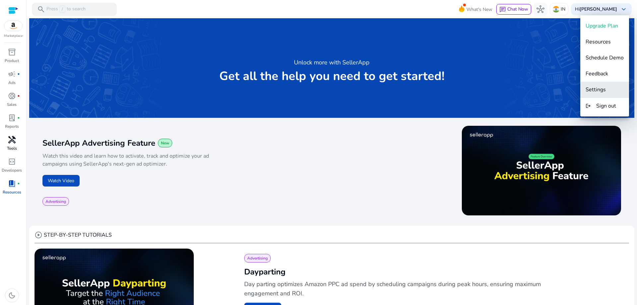
click at [606, 84] on button "Settings" at bounding box center [604, 90] width 49 height 16
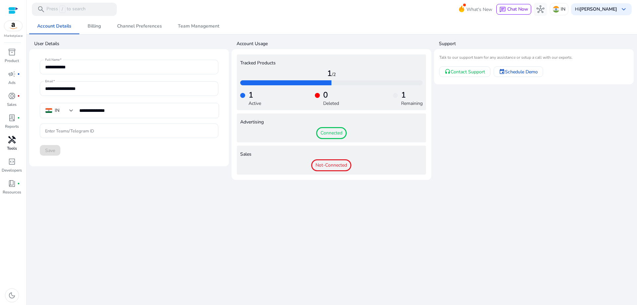
click at [332, 132] on span "Connected" at bounding box center [331, 133] width 31 height 12
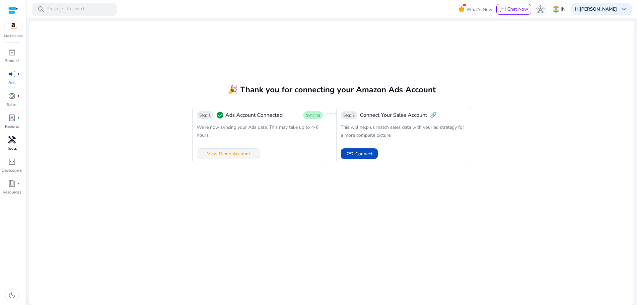
click at [235, 152] on span "View Demo Account" at bounding box center [228, 153] width 43 height 7
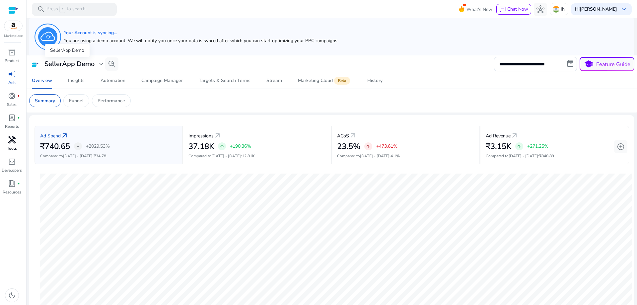
click at [94, 62] on h3 "SellerApp Demo" at bounding box center [69, 64] width 50 height 8
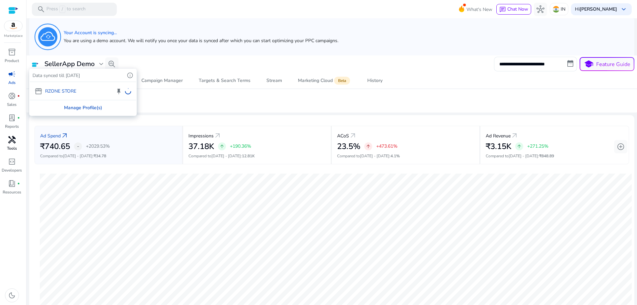
click at [80, 107] on div "Manage Profile(s)" at bounding box center [83, 107] width 106 height 15
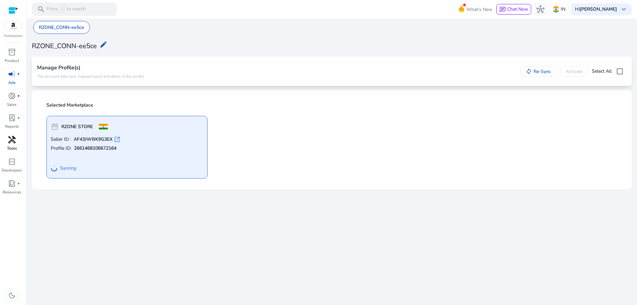
click at [117, 138] on span "open_in_new" at bounding box center [117, 139] width 7 height 7
click at [618, 7] on div "Hi [PERSON_NAME] keyboard_arrow_down" at bounding box center [601, 9] width 61 height 12
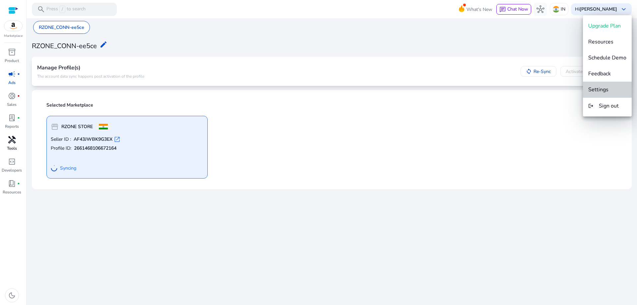
click at [606, 85] on button "Settings" at bounding box center [607, 90] width 49 height 16
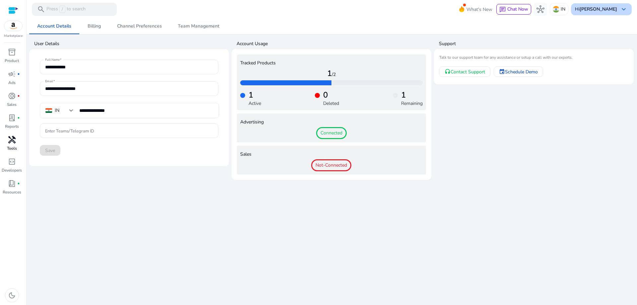
click at [624, 7] on span "keyboard_arrow_down" at bounding box center [623, 9] width 8 height 8
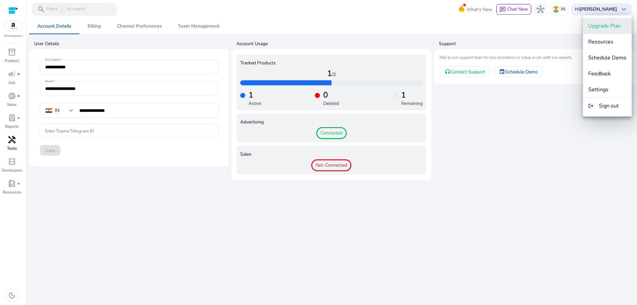
click at [604, 24] on span "Upgrade Plan" at bounding box center [604, 25] width 32 height 7
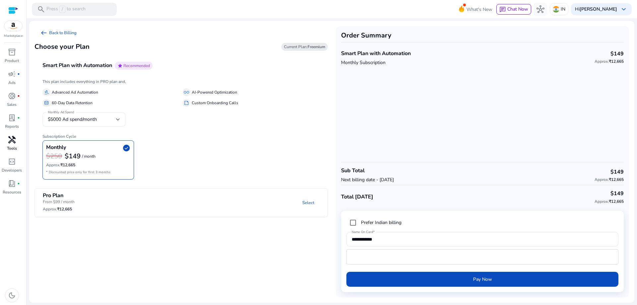
click at [116, 117] on div at bounding box center [118, 119] width 4 height 8
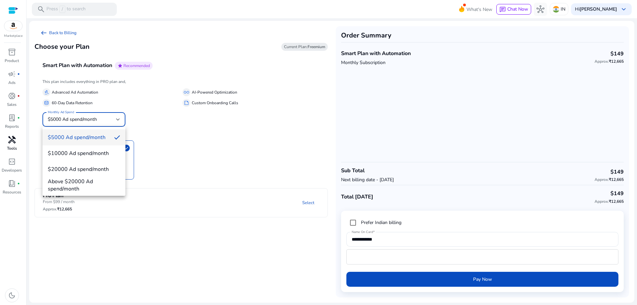
click at [116, 117] on div at bounding box center [318, 152] width 637 height 305
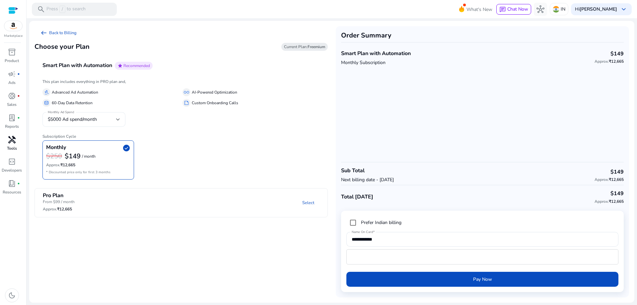
click at [110, 117] on div "$5000 Ad spend/month" at bounding box center [82, 119] width 68 height 7
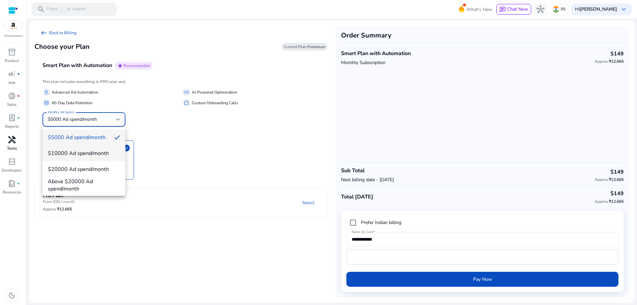
click at [88, 152] on span "$10000 Ad spend/month" at bounding box center [84, 153] width 72 height 7
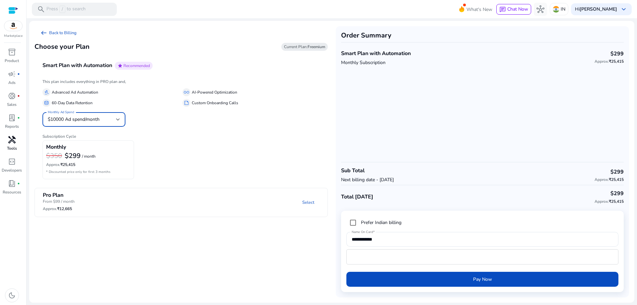
click at [106, 117] on div "$10000 Ad spend/month" at bounding box center [82, 119] width 68 height 7
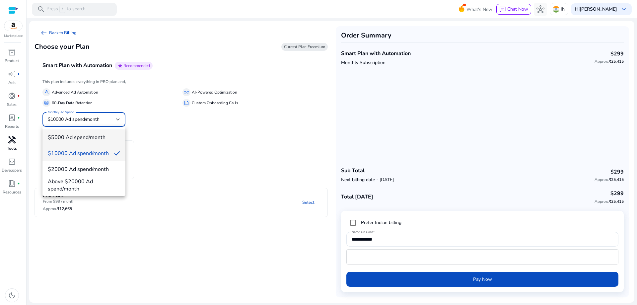
click at [85, 136] on span "$5000 Ad spend/month" at bounding box center [84, 137] width 72 height 7
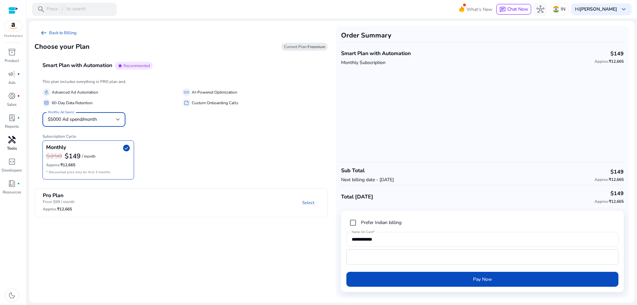
click at [12, 24] on img at bounding box center [13, 26] width 18 height 10
click at [155, 48] on div "Choose your Plan Current Plan: Freemium" at bounding box center [180, 46] width 293 height 15
click at [70, 30] on link "arrow_left_alt Back to Billing" at bounding box center [57, 32] width 47 height 13
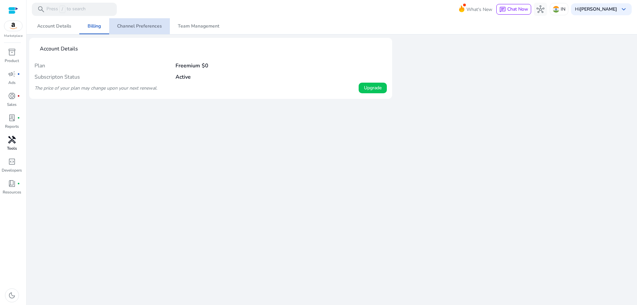
click at [143, 26] on span "Channel Preferences" at bounding box center [139, 26] width 45 height 5
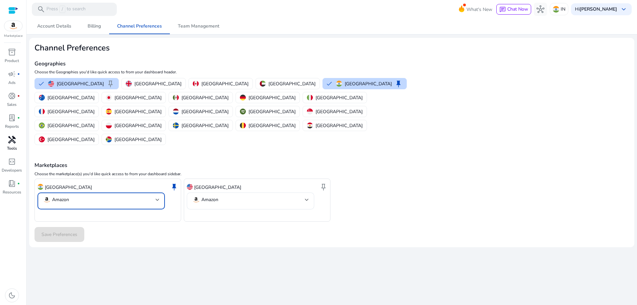
click at [157, 196] on div at bounding box center [158, 200] width 4 height 8
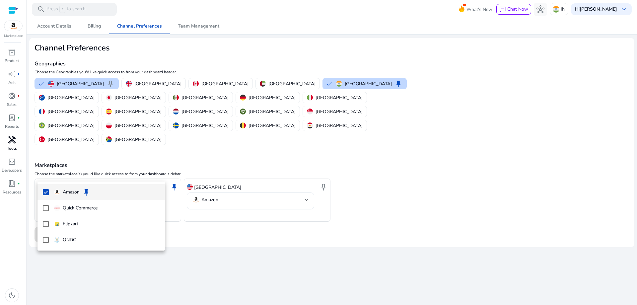
drag, startPoint x: 209, startPoint y: 225, endPoint x: 157, endPoint y: 221, distance: 52.9
click at [209, 225] on div at bounding box center [318, 152] width 637 height 305
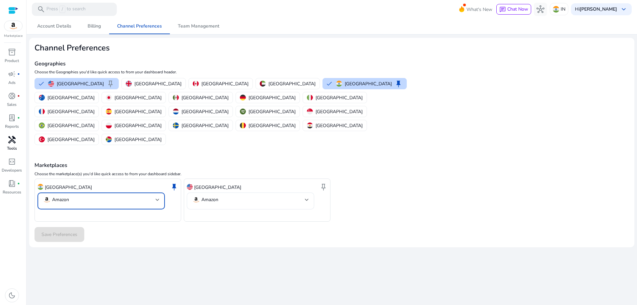
click at [70, 196] on mat-select-trigger "Amazon" at bounding box center [99, 200] width 113 height 8
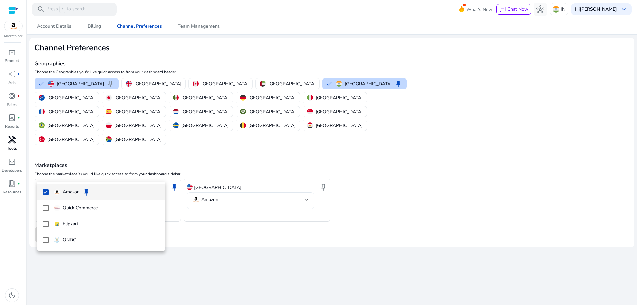
click at [73, 193] on p "Amazon" at bounding box center [71, 191] width 17 height 7
drag, startPoint x: 265, startPoint y: 225, endPoint x: 261, endPoint y: 225, distance: 4.0
click at [265, 225] on div at bounding box center [318, 152] width 637 height 305
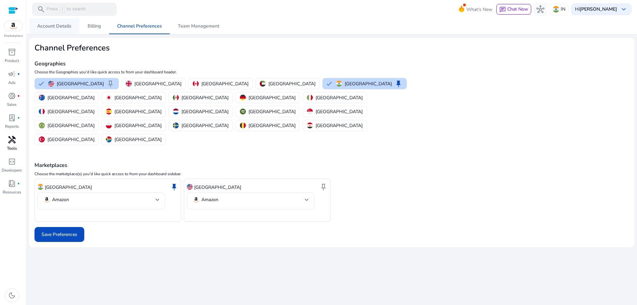
click at [60, 27] on span "Account Details" at bounding box center [54, 26] width 34 height 5
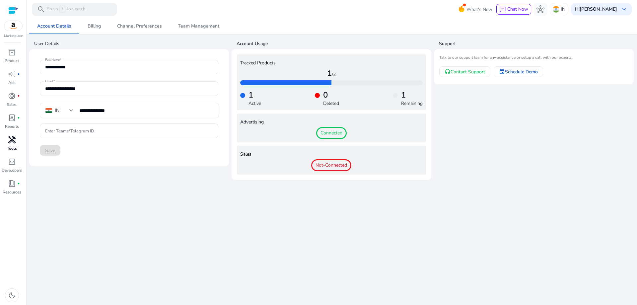
click at [332, 131] on span "Connected" at bounding box center [331, 133] width 31 height 12
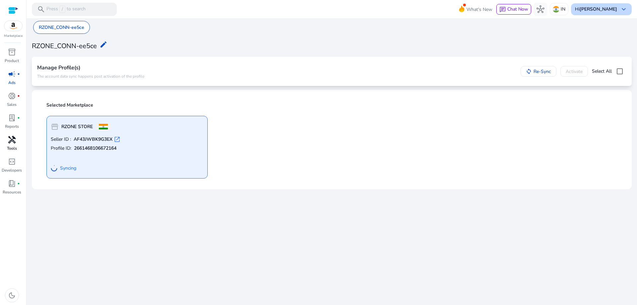
click at [621, 6] on span "keyboard_arrow_down" at bounding box center [623, 9] width 8 height 8
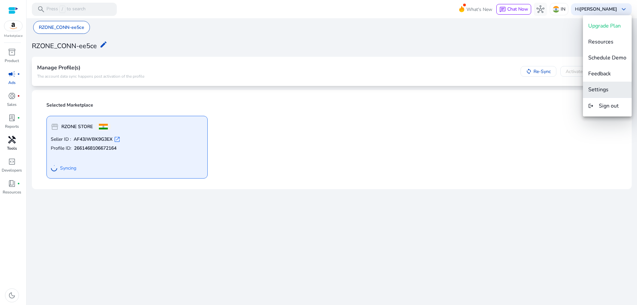
click at [606, 90] on span "Settings" at bounding box center [598, 89] width 20 height 7
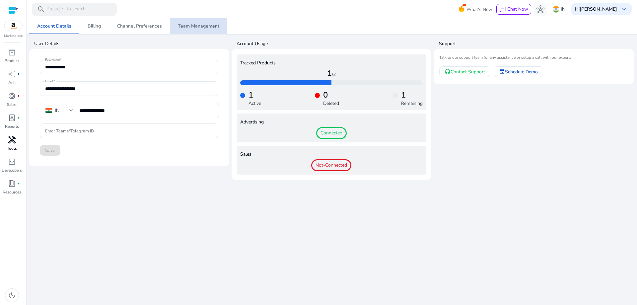
click at [194, 25] on span "Team Management" at bounding box center [198, 26] width 41 height 5
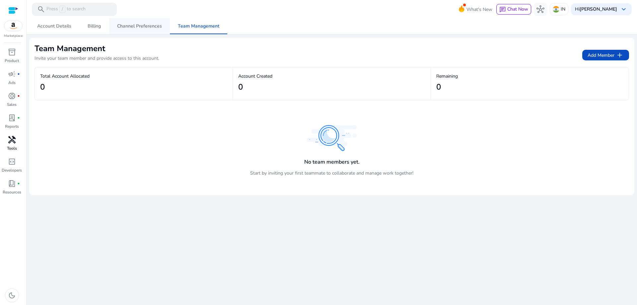
click at [145, 25] on span "Channel Preferences" at bounding box center [139, 26] width 45 height 5
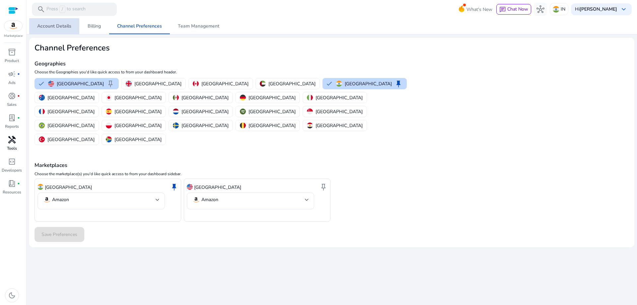
click at [61, 25] on span "Account Details" at bounding box center [54, 26] width 34 height 5
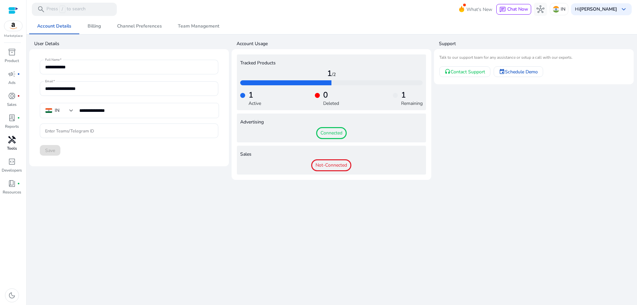
click at [15, 8] on div at bounding box center [13, 11] width 10 height 8
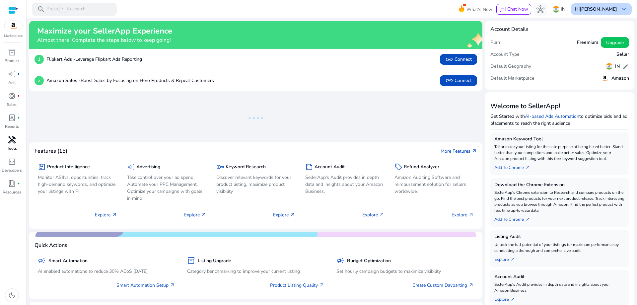
click at [625, 8] on div "Hi [PERSON_NAME] keyboard_arrow_down" at bounding box center [601, 9] width 61 height 12
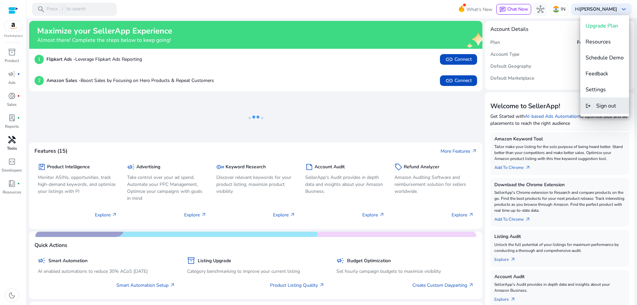
click at [604, 103] on span "Sign out" at bounding box center [606, 105] width 20 height 7
